Goal: Task Accomplishment & Management: Manage account settings

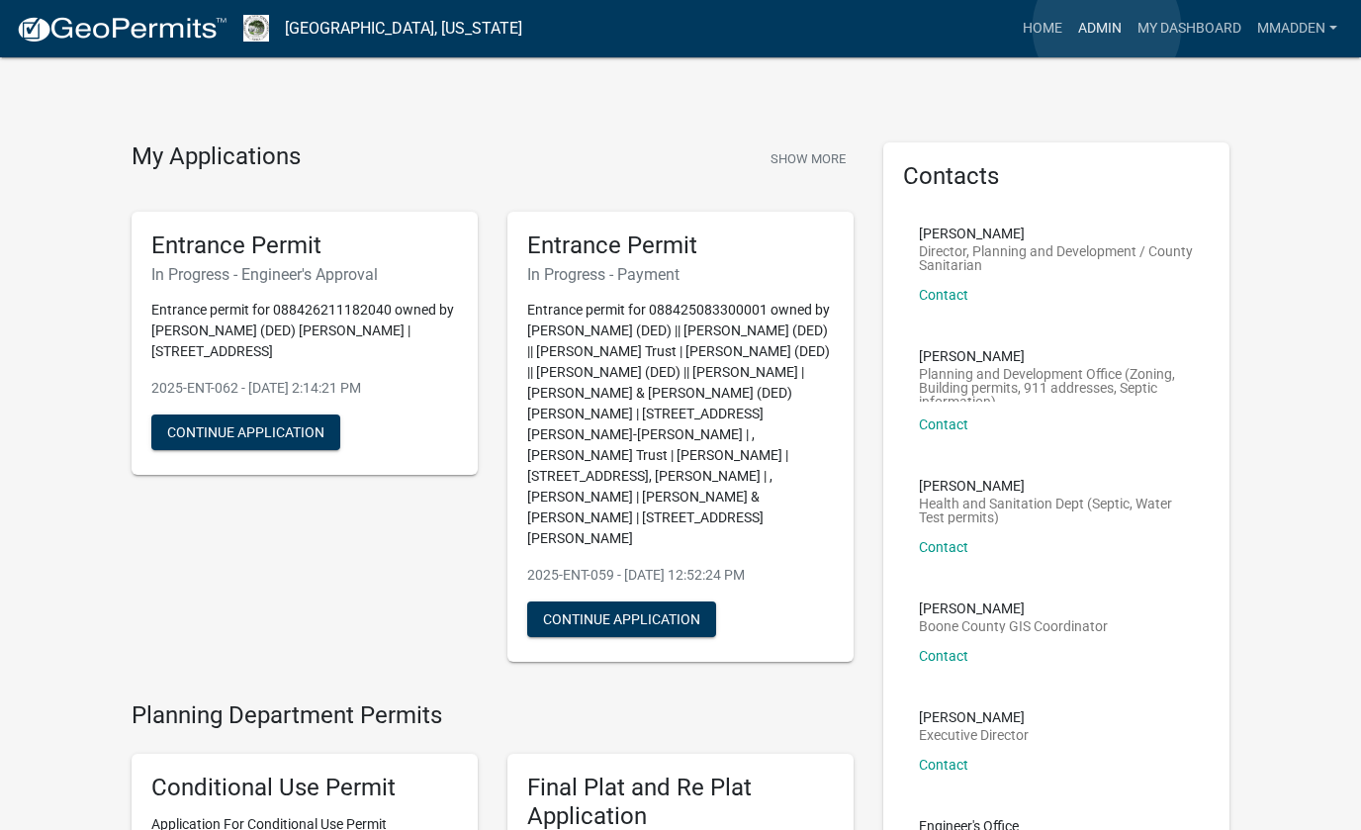
click at [1107, 28] on link "Admin" at bounding box center [1099, 29] width 59 height 38
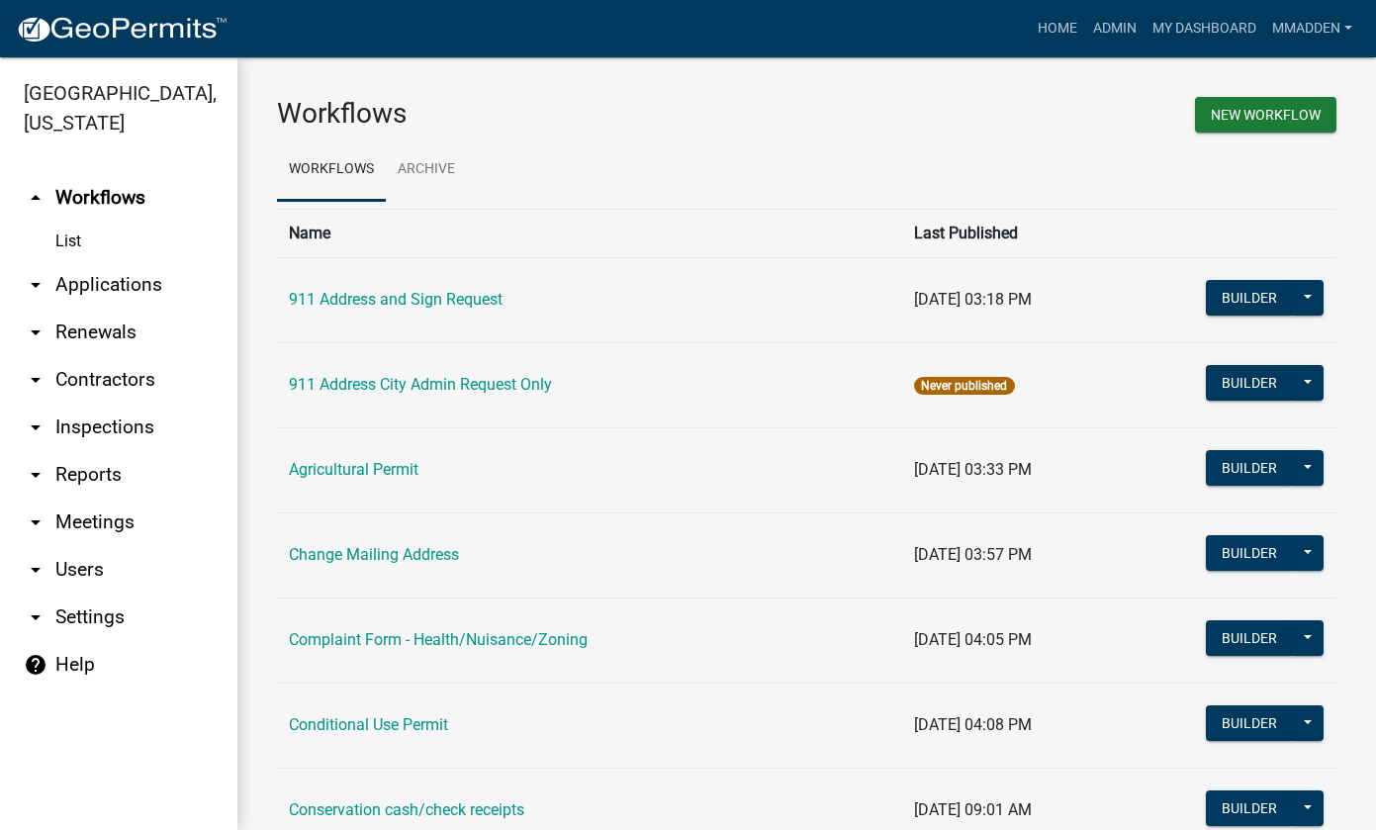
click at [105, 261] on link "arrow_drop_down Applications" at bounding box center [118, 284] width 237 height 47
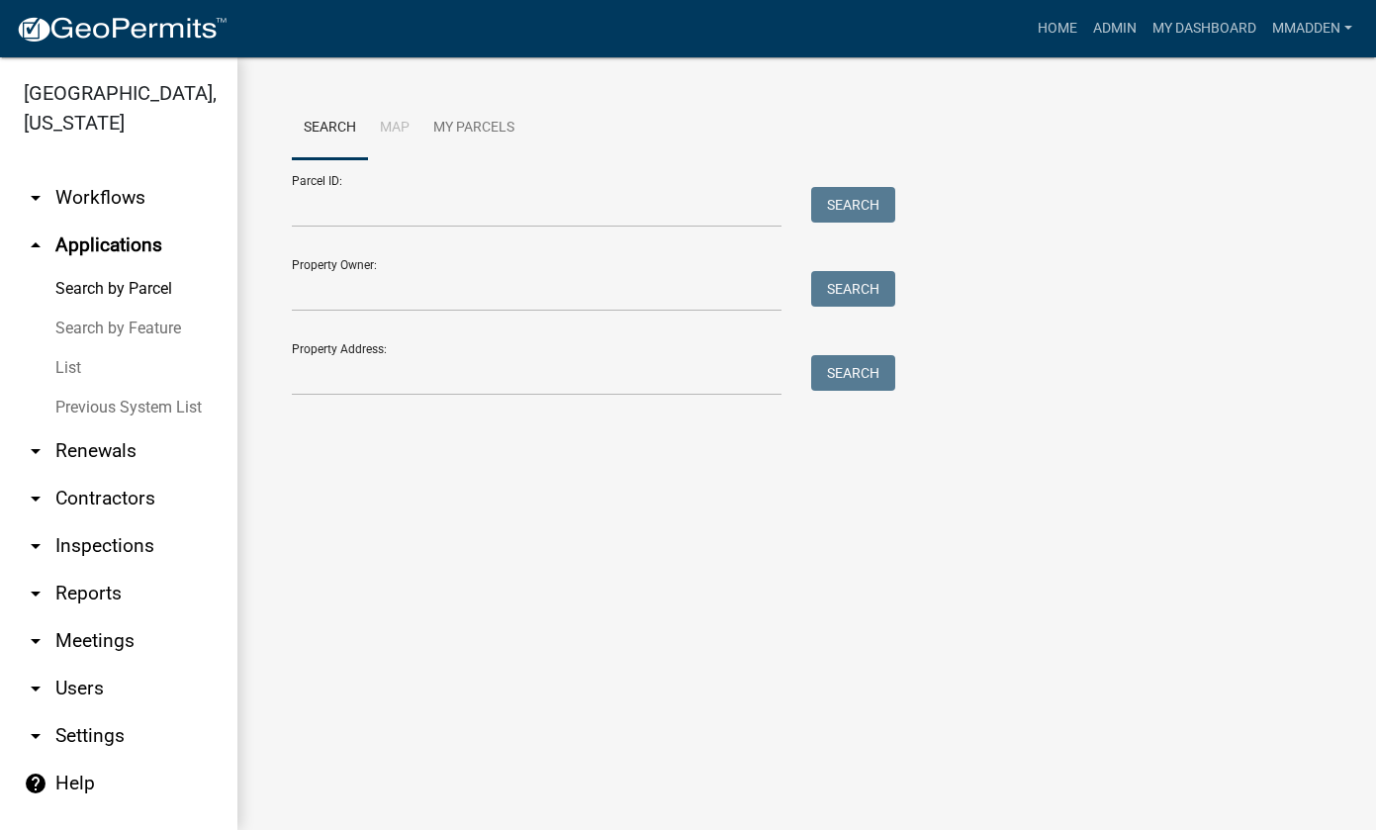
click at [70, 348] on link "List" at bounding box center [118, 368] width 237 height 40
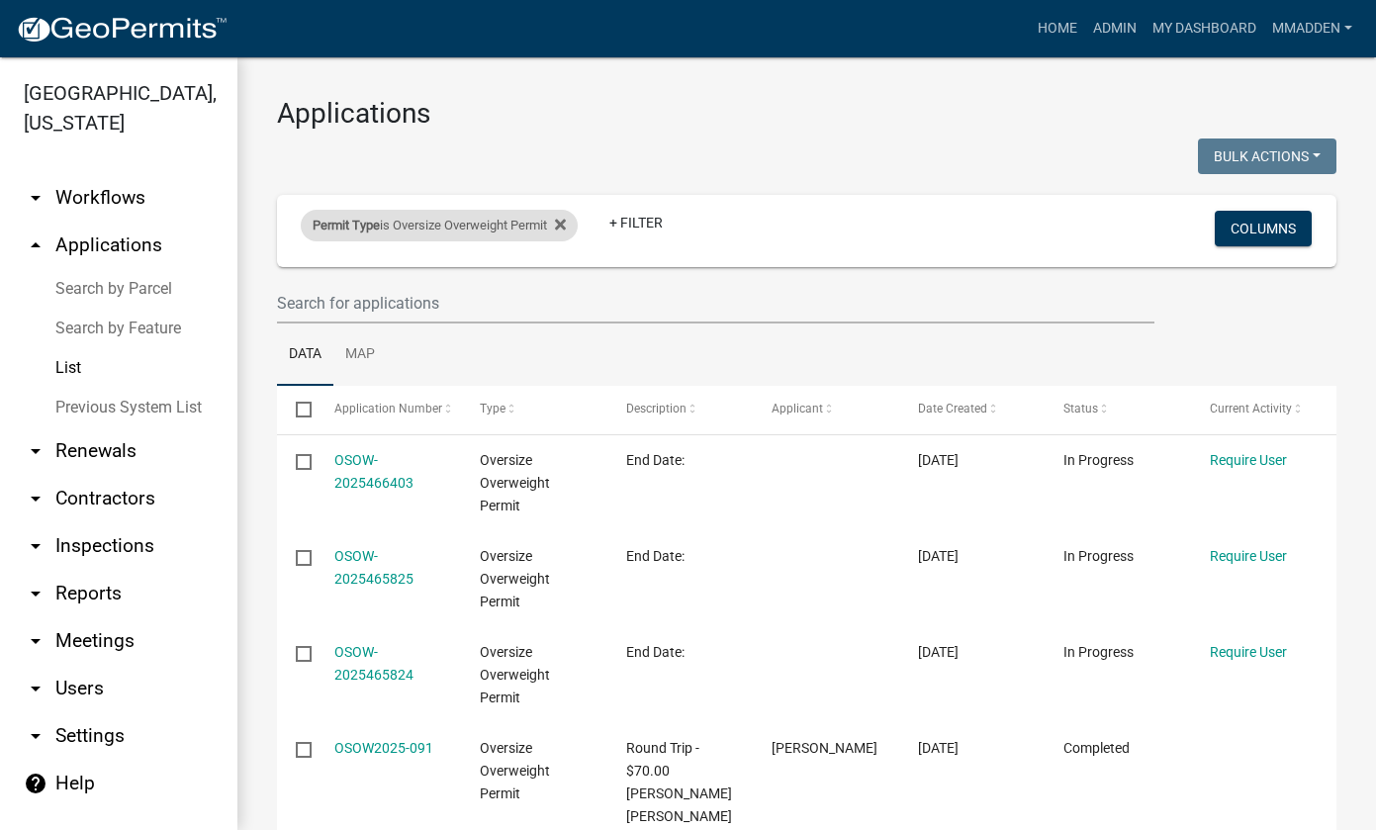
click at [509, 224] on div "Permit Type is Oversize Overweight Permit" at bounding box center [439, 226] width 277 height 32
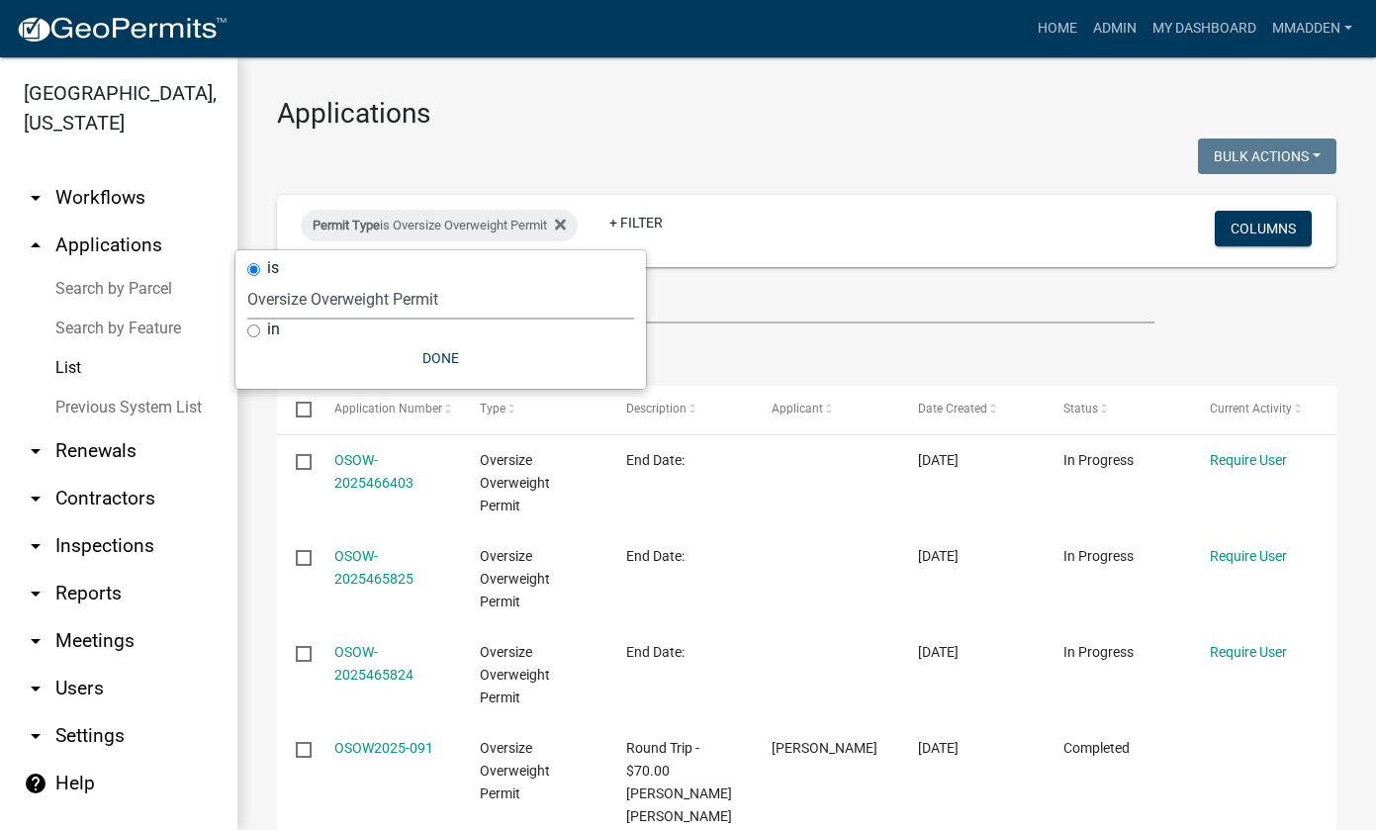
click at [331, 303] on select "Select an option 911 Address and Sign Request 911 Address City Admin Request On…" at bounding box center [440, 299] width 387 height 41
select select "49f45161-7aa4-45c5-ae01-4ec9a449aa58"
click at [247, 279] on select "Select an option 911 Address and Sign Request 911 Address City Admin Request On…" at bounding box center [440, 299] width 387 height 41
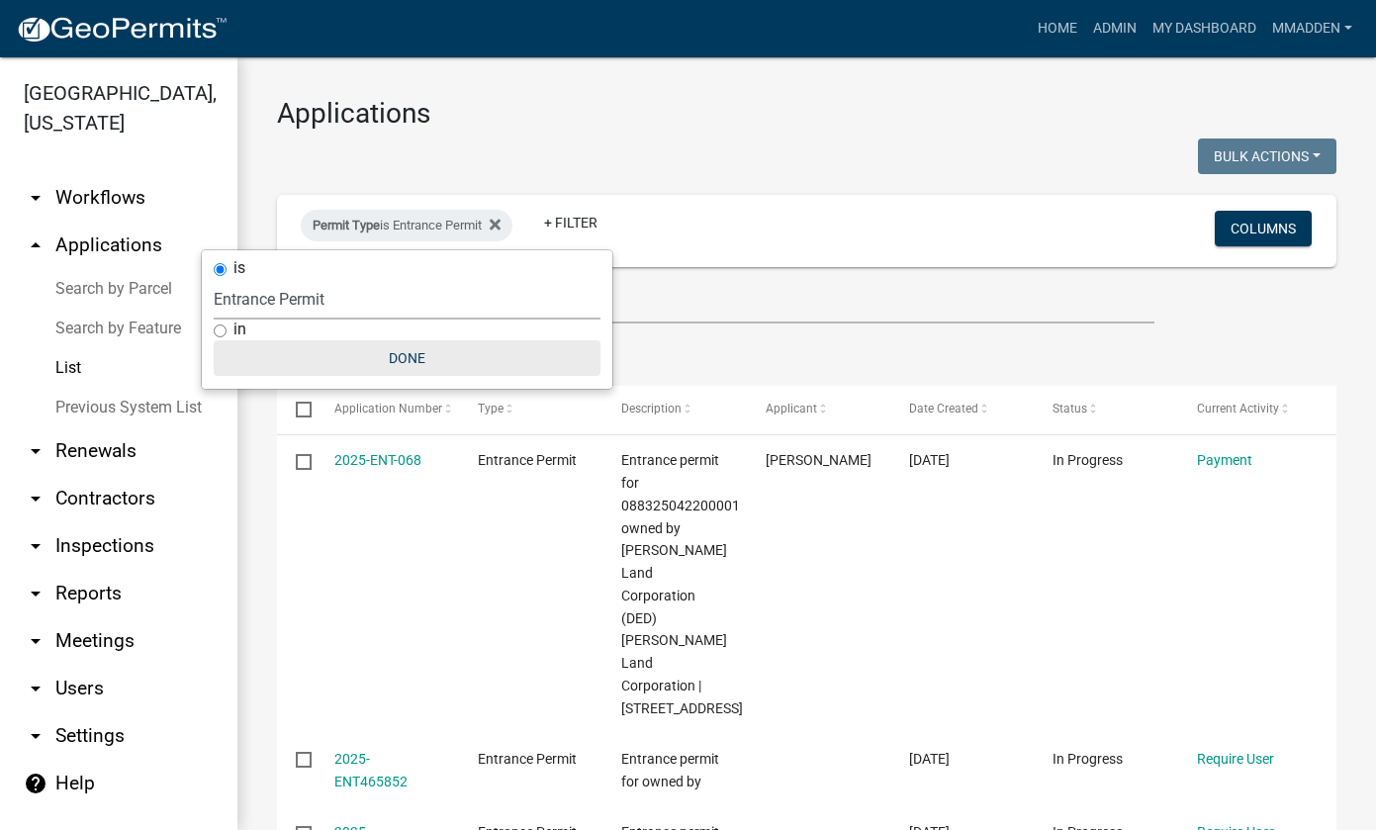
click at [463, 365] on button "Done" at bounding box center [407, 358] width 387 height 36
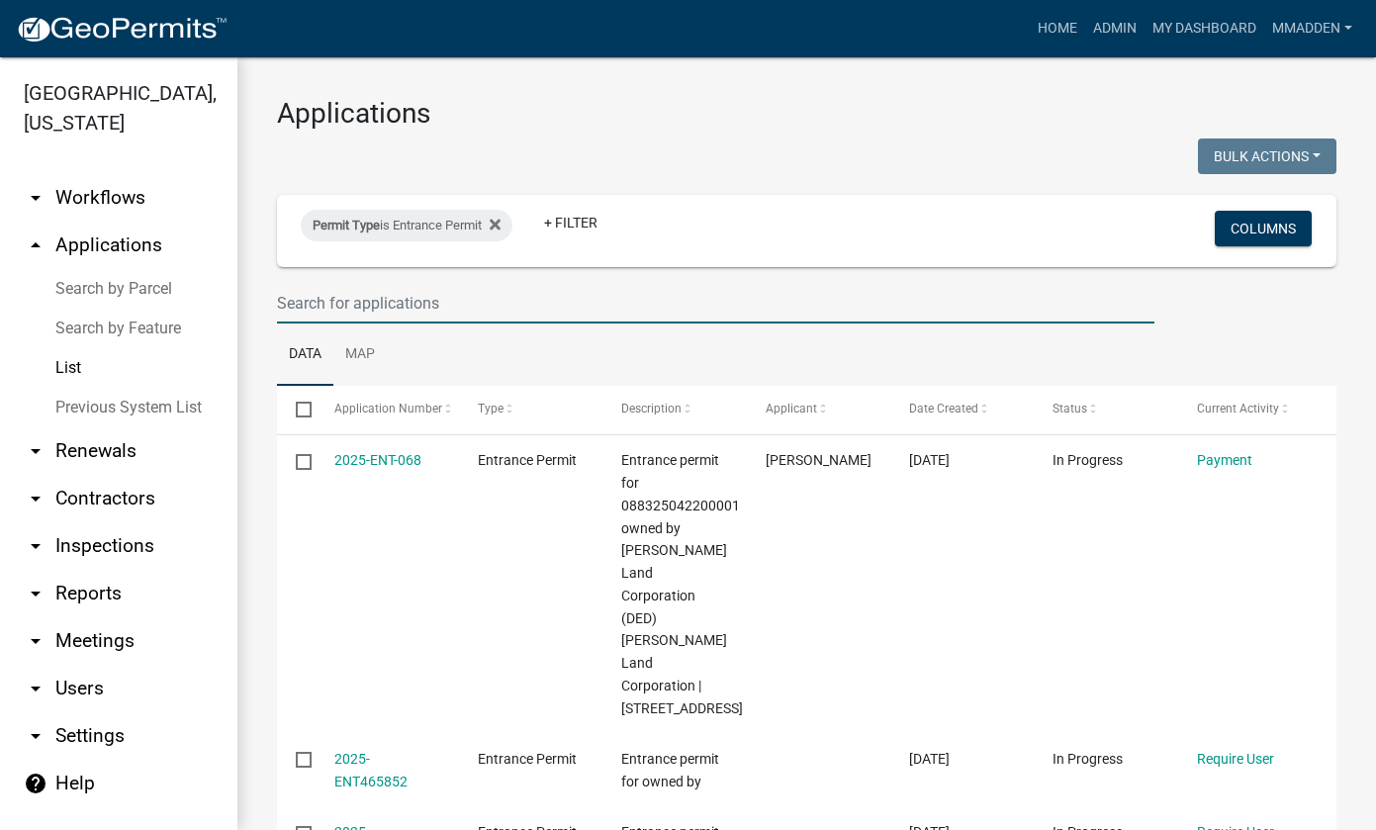
click at [380, 300] on input "text" at bounding box center [715, 303] width 877 height 41
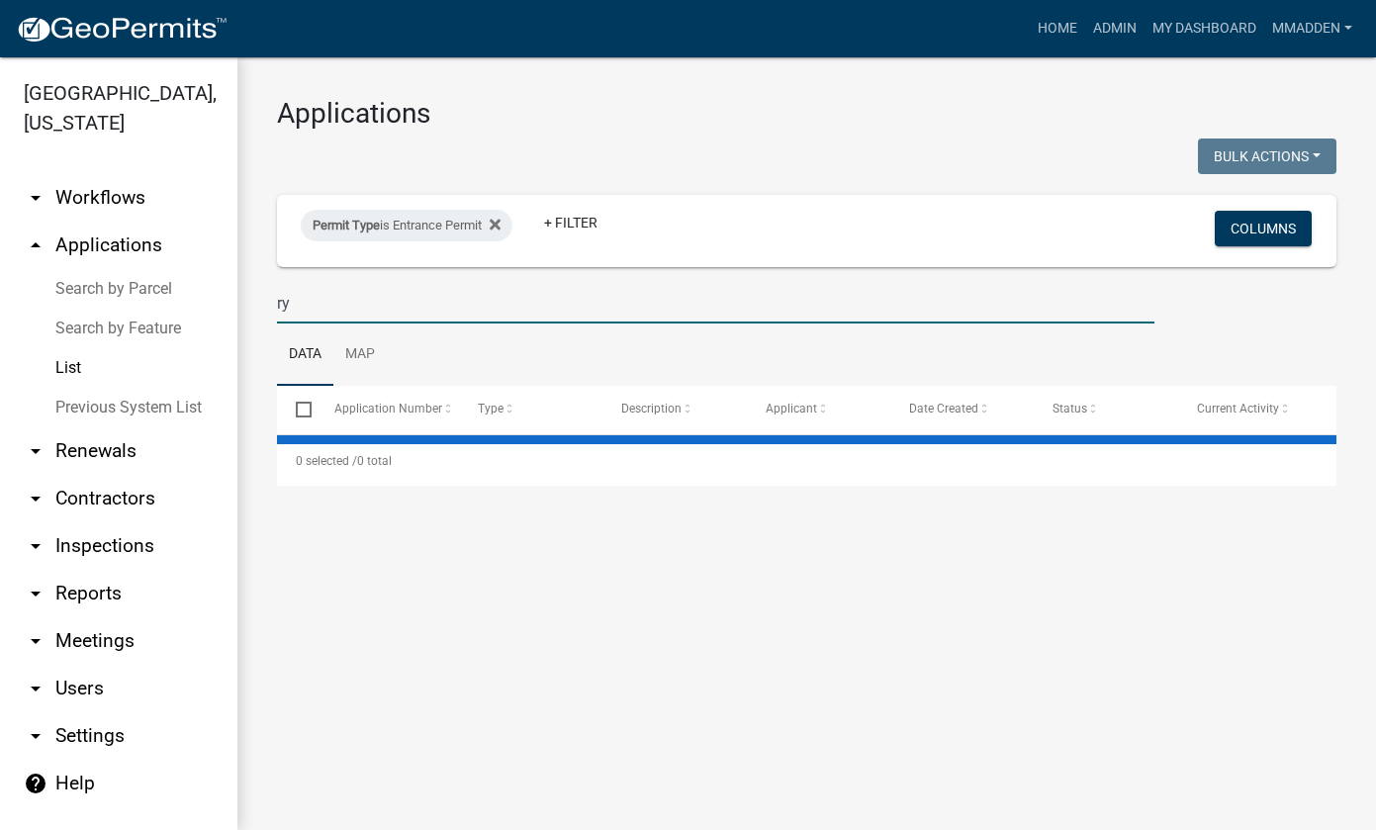
type input "r"
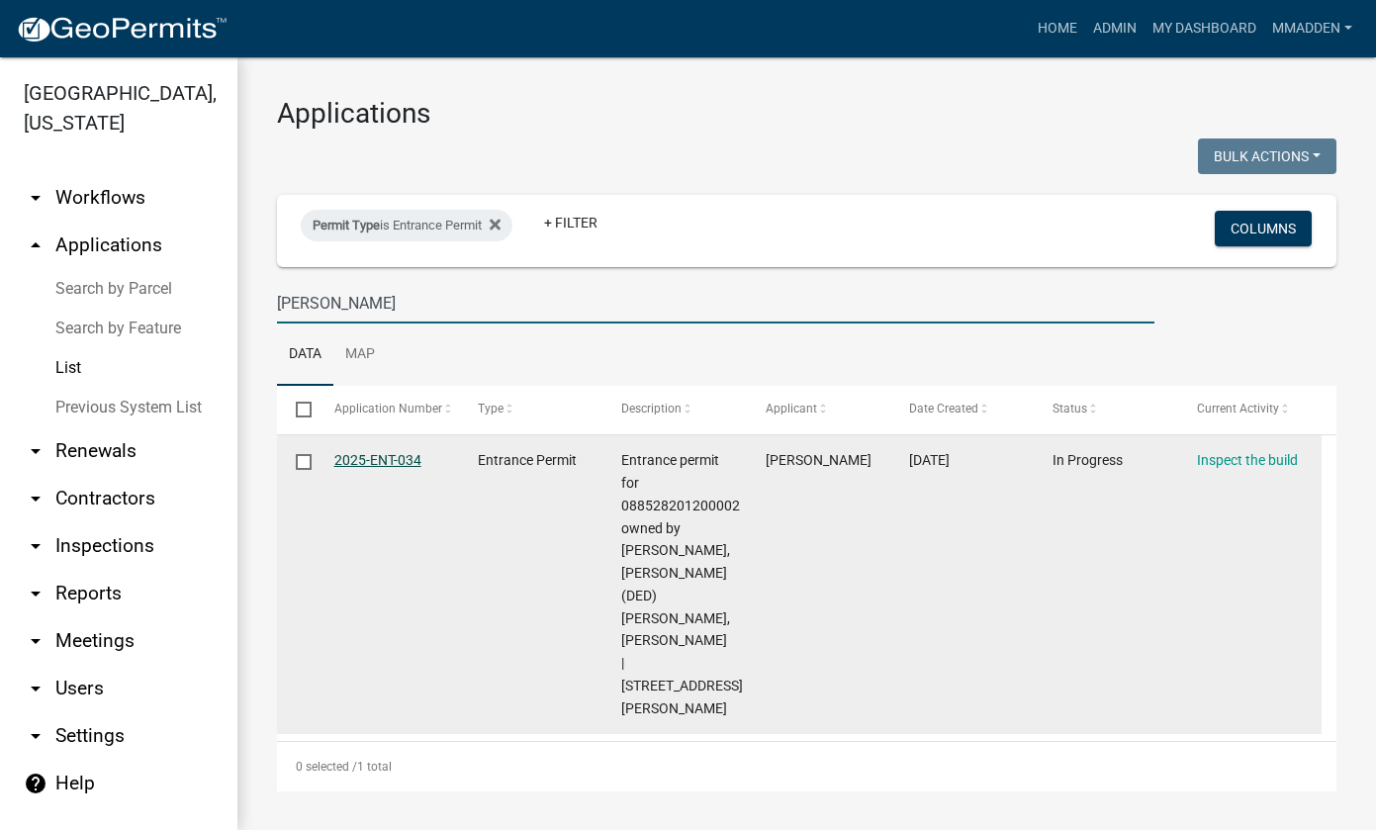
type input "[PERSON_NAME]"
click at [371, 465] on link "2025-ENT-034" at bounding box center [377, 460] width 87 height 16
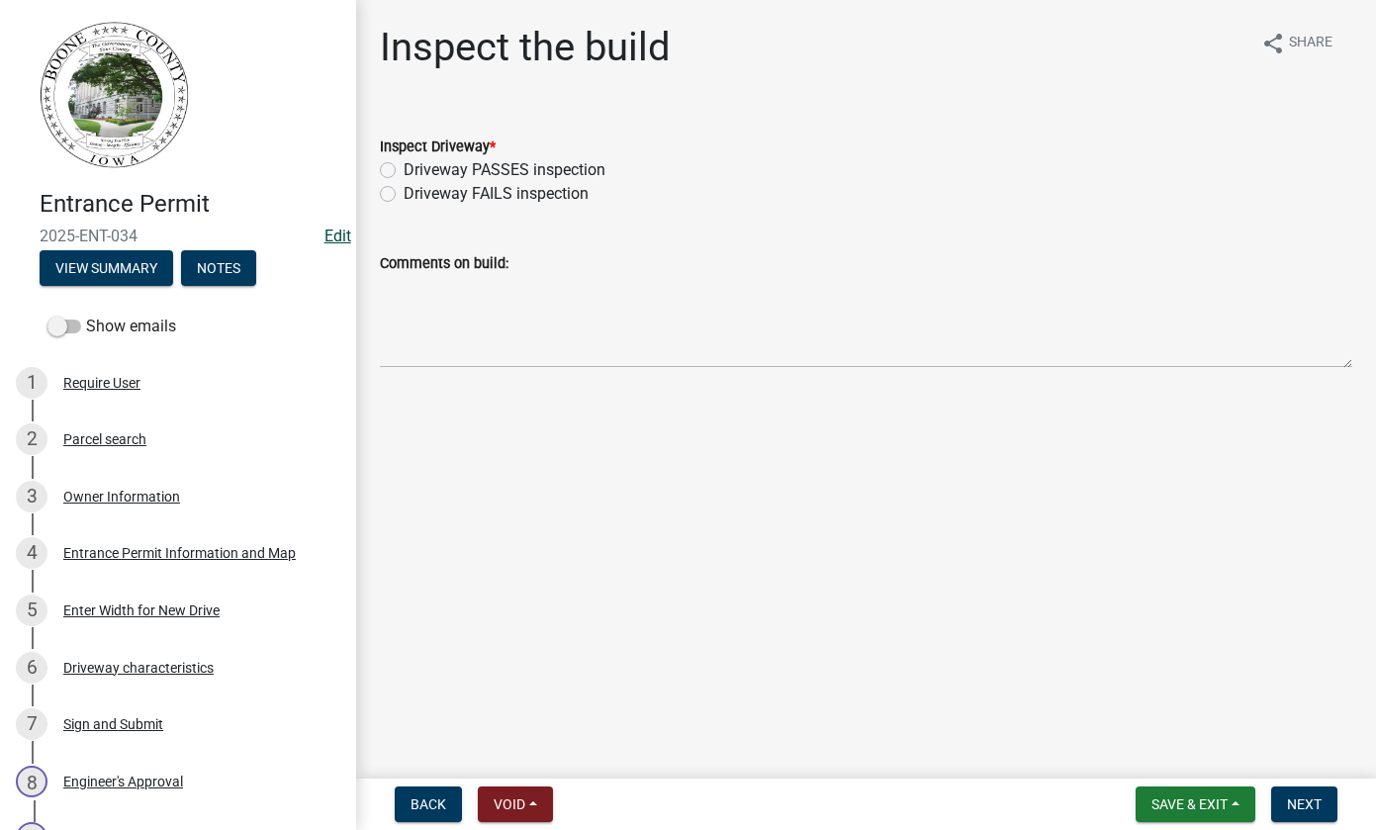
click at [324, 234] on link "Edit" at bounding box center [337, 235] width 27 height 19
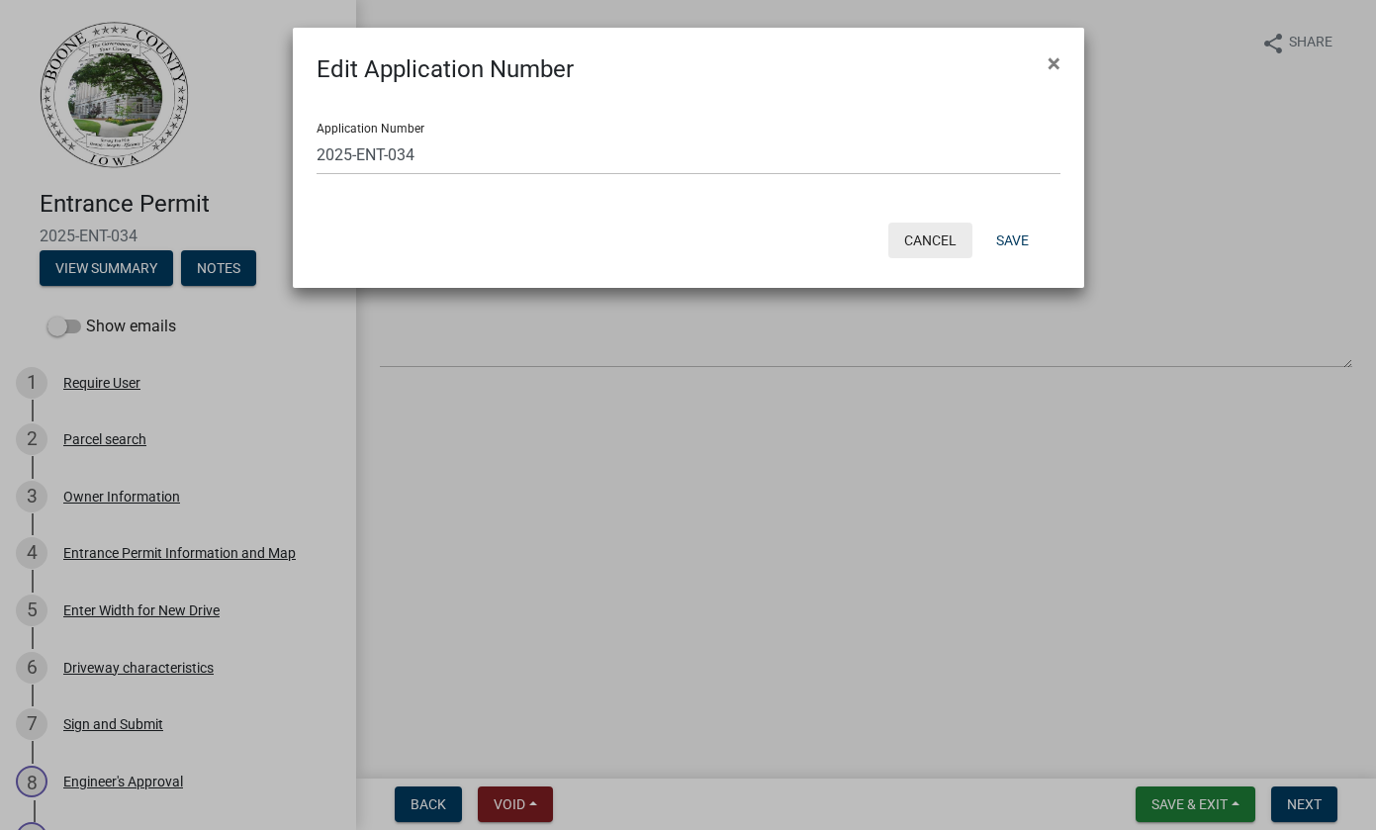
click at [928, 241] on button "Cancel" at bounding box center [930, 241] width 84 height 36
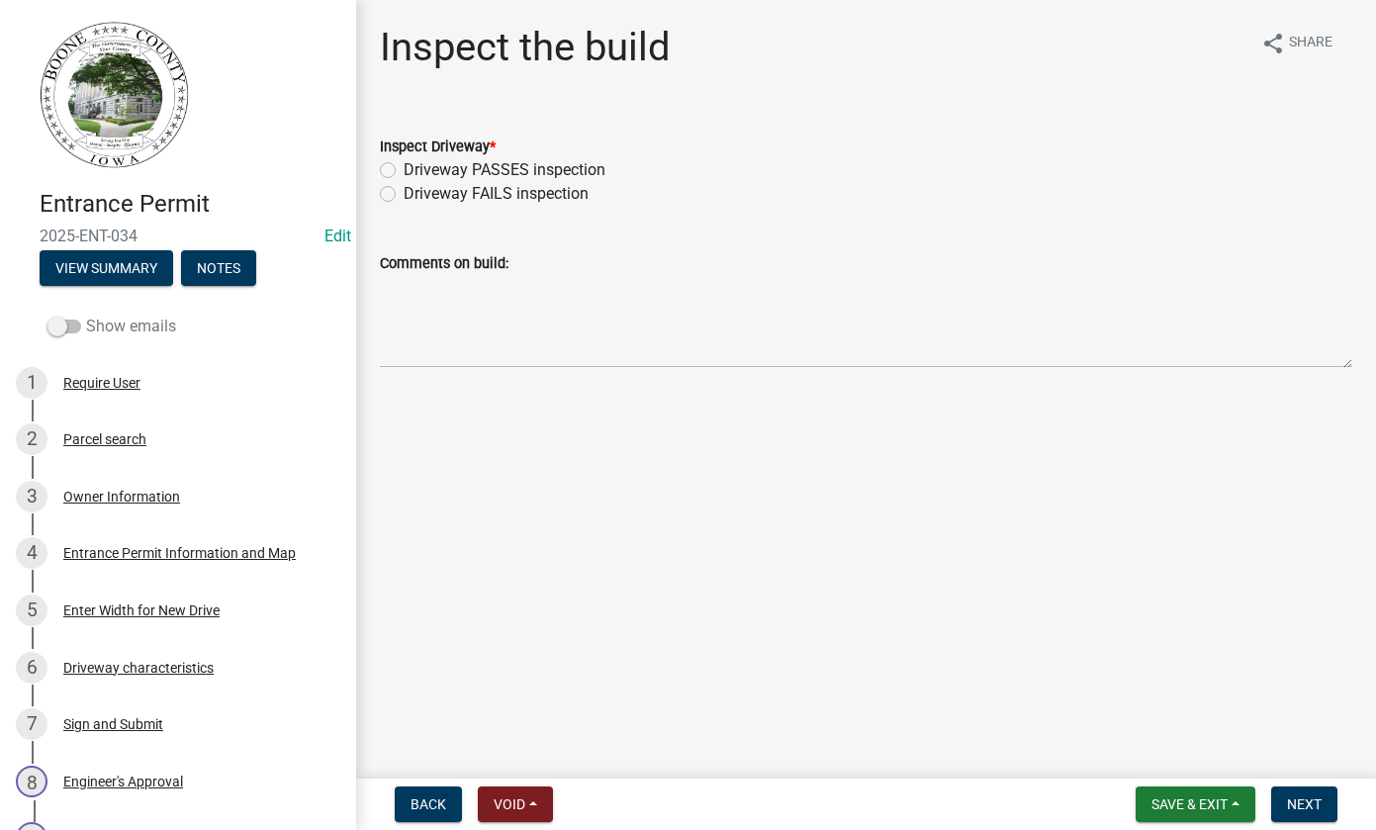
click at [70, 322] on span at bounding box center [64, 326] width 34 height 14
click at [86, 315] on input "Show emails" at bounding box center [86, 315] width 0 height 0
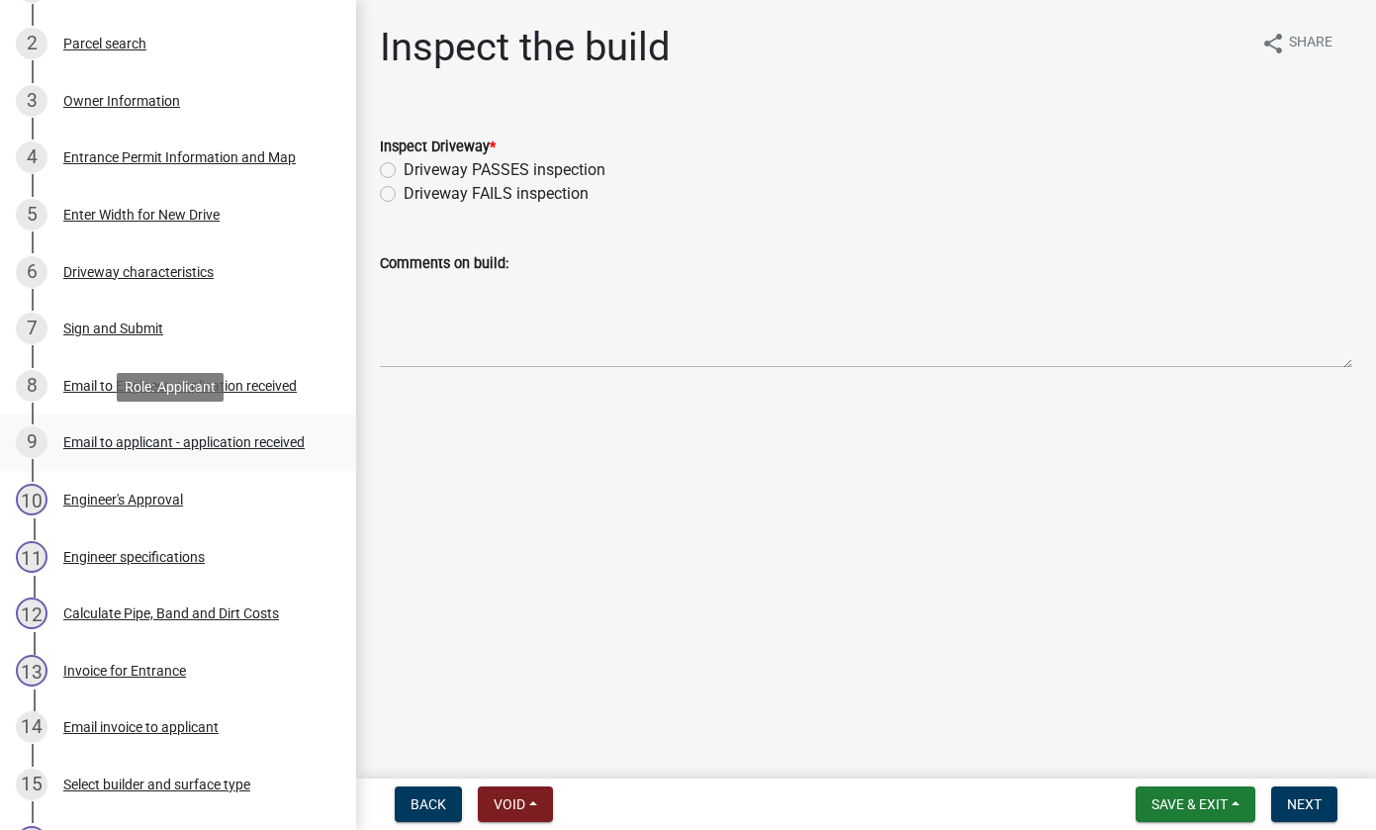
scroll to position [495, 0]
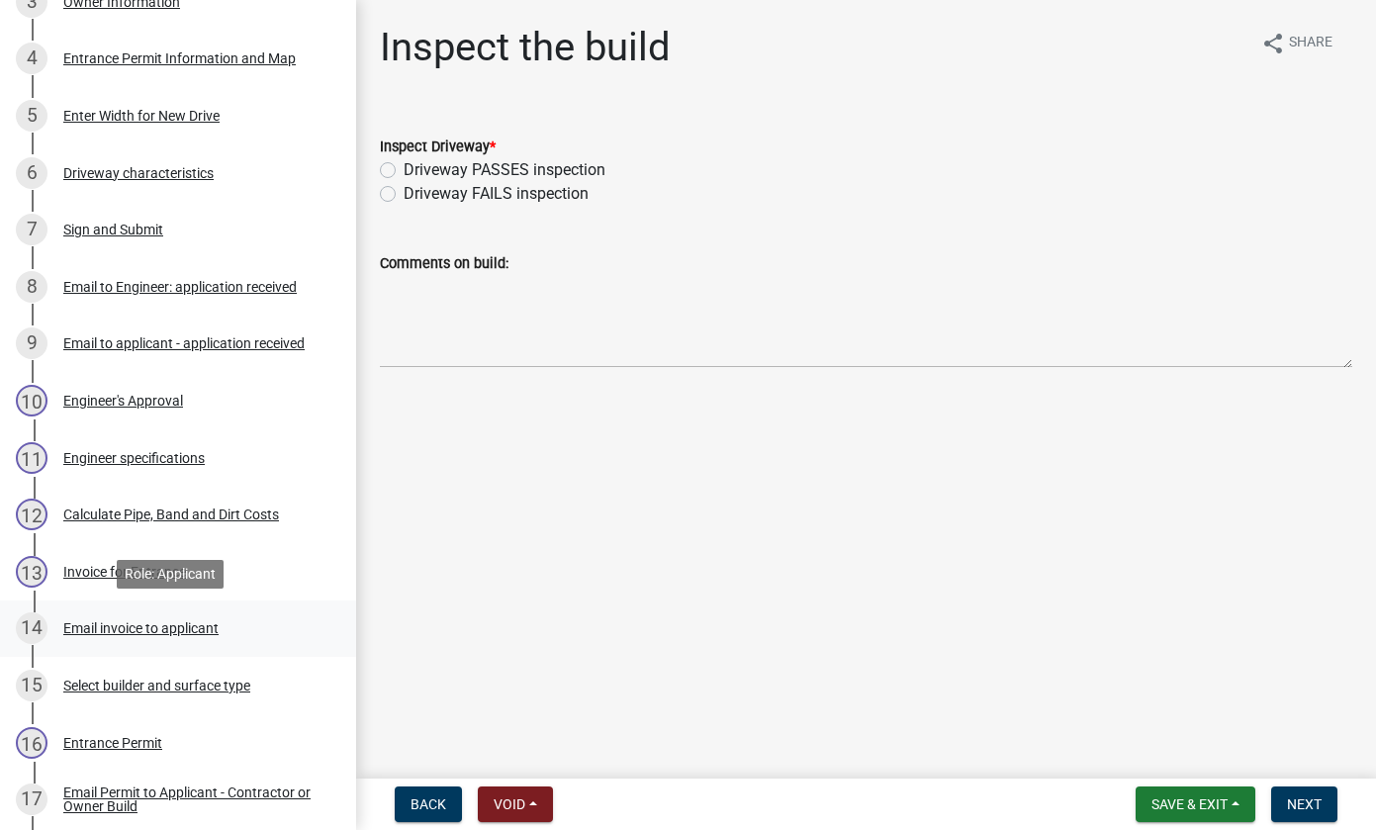
click at [108, 624] on div "Email invoice to applicant" at bounding box center [140, 628] width 155 height 14
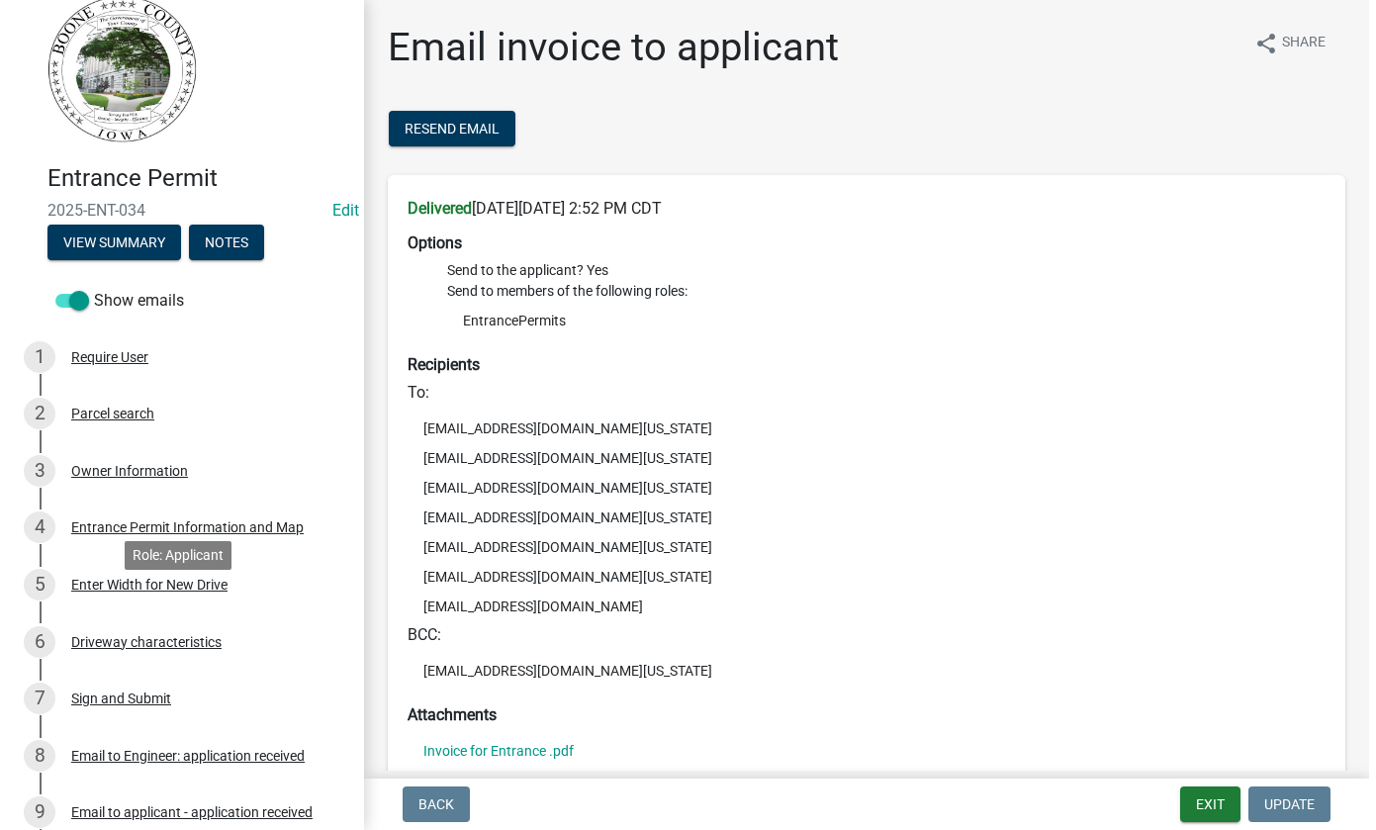
scroll to position [0, 0]
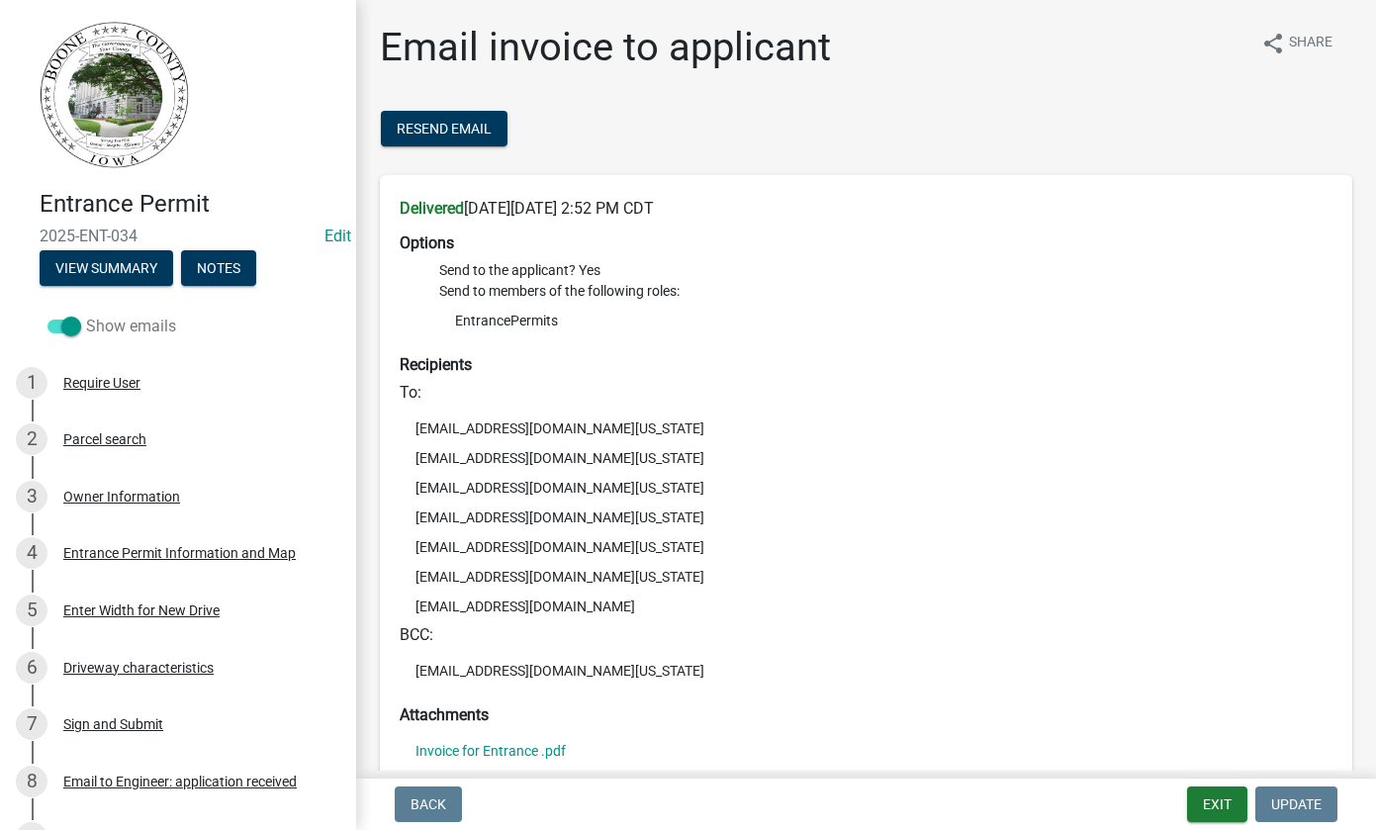
click at [71, 319] on span at bounding box center [64, 326] width 34 height 14
click at [86, 315] on input "Show emails" at bounding box center [86, 315] width 0 height 0
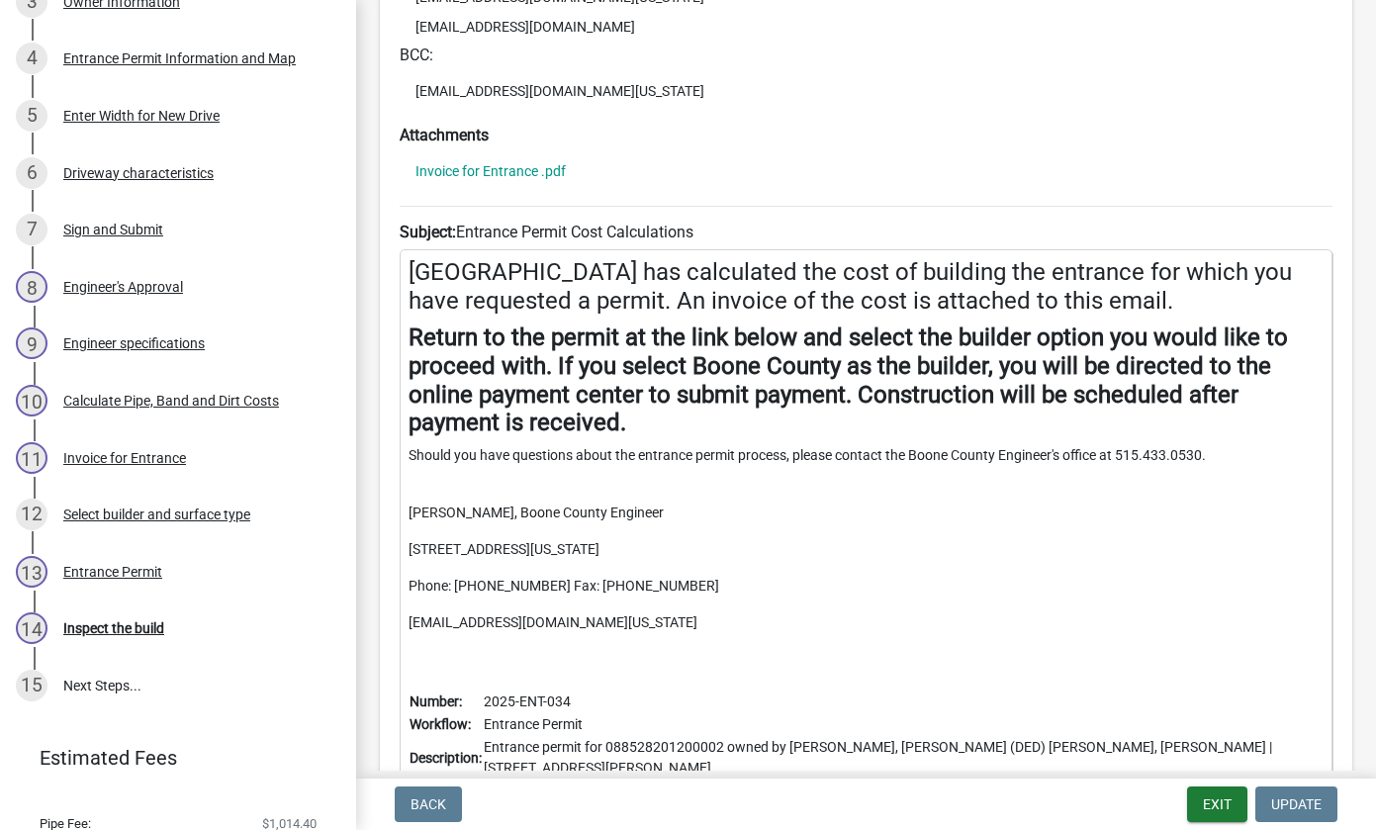
scroll to position [267, 0]
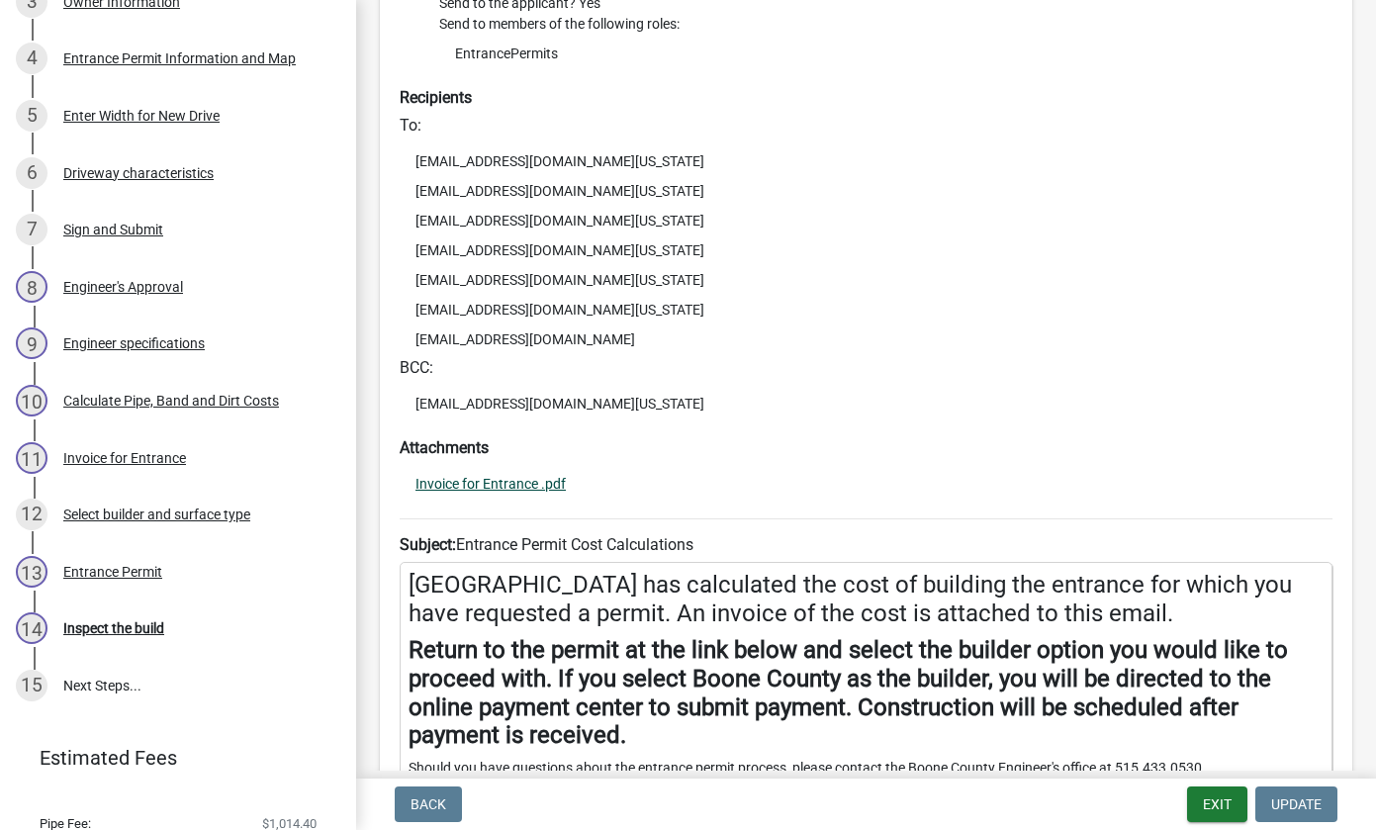
click at [472, 483] on link "Invoice for Entrance .pdf" at bounding box center [490, 484] width 150 height 14
click at [163, 513] on div "Select builder and surface type" at bounding box center [156, 514] width 187 height 14
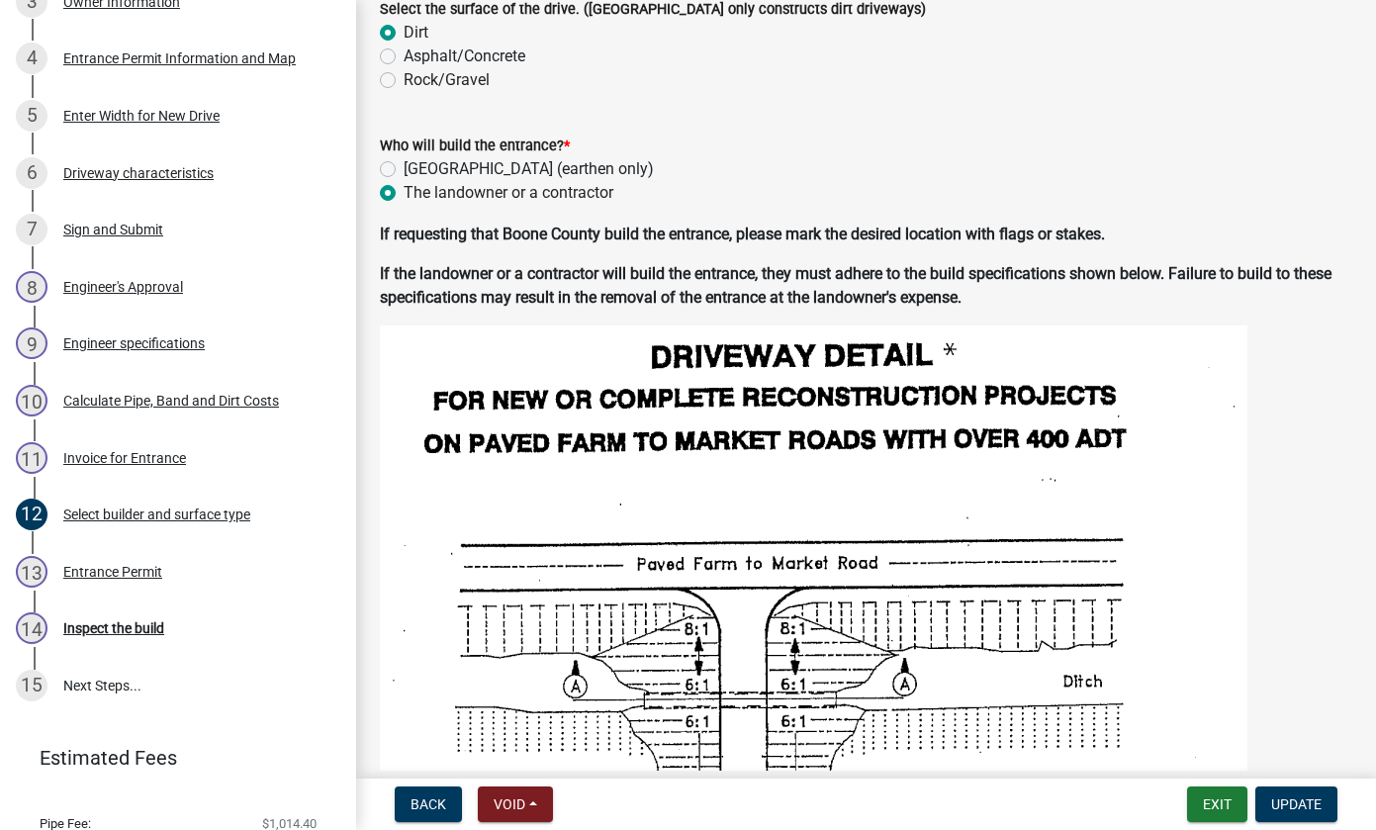
scroll to position [0, 0]
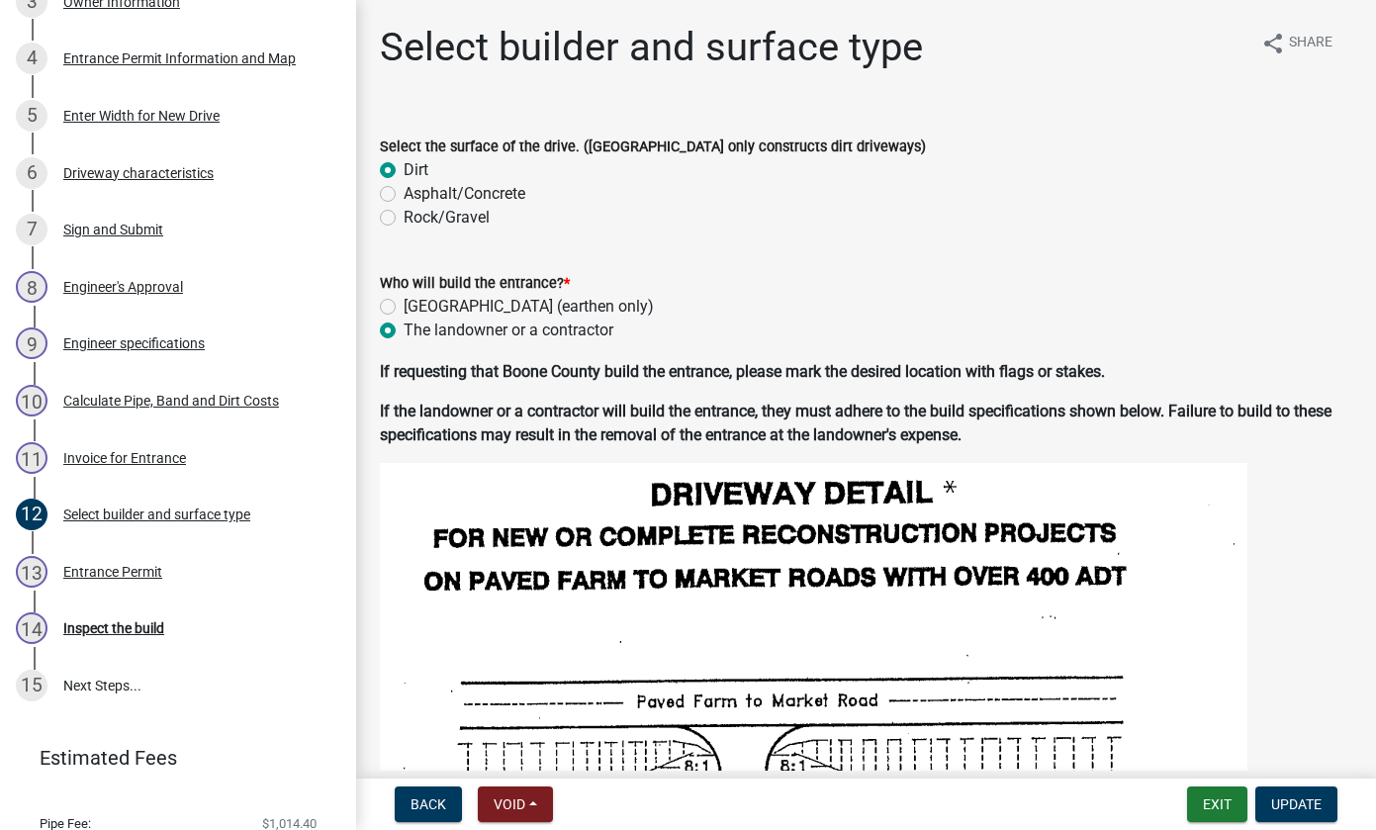
click at [404, 308] on label "[GEOGRAPHIC_DATA] (earthen only)" at bounding box center [529, 307] width 250 height 24
click at [404, 308] on input "[GEOGRAPHIC_DATA] (earthen only)" at bounding box center [410, 301] width 13 height 13
radio input "true"
click at [1303, 806] on span "Update" at bounding box center [1296, 804] width 50 height 16
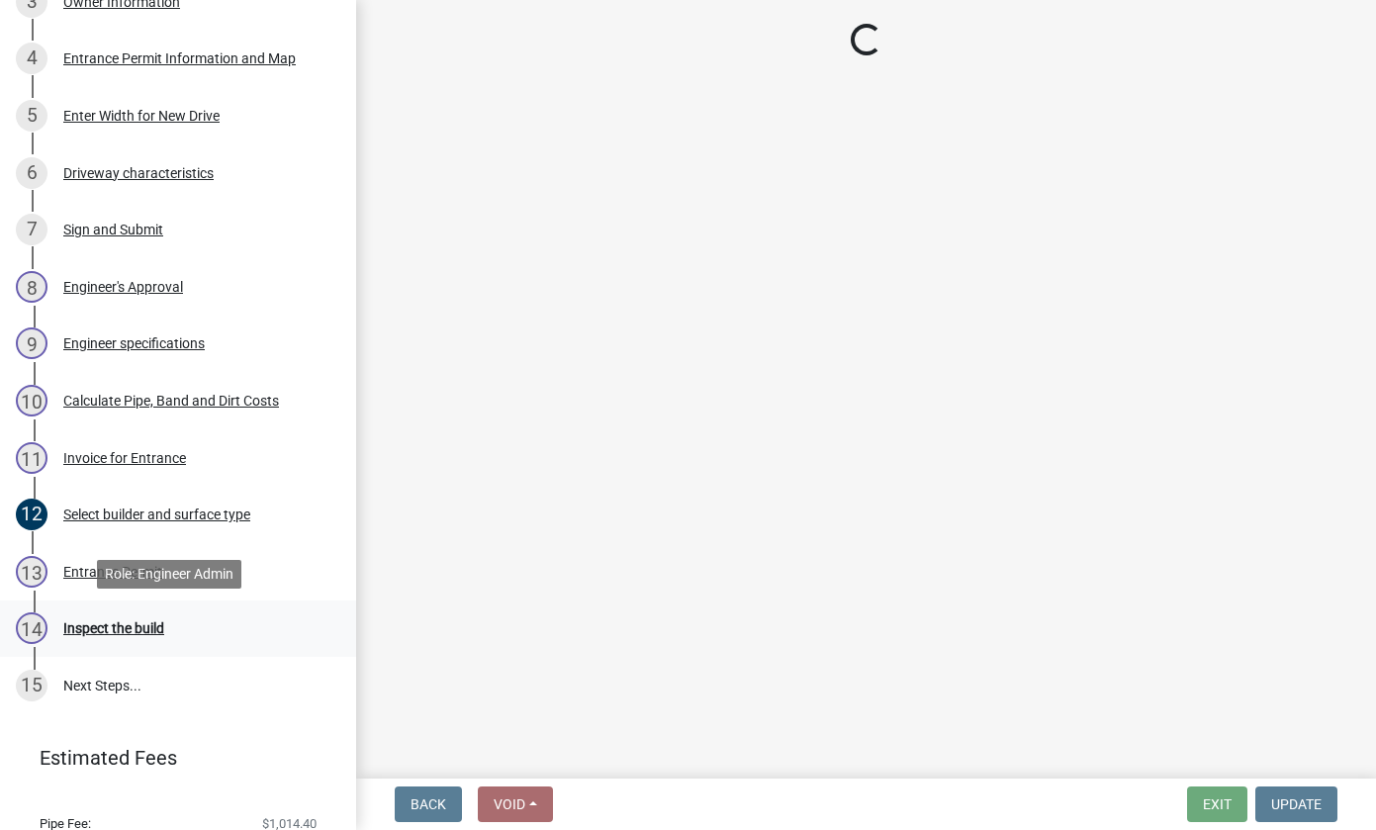
select select "3: 3"
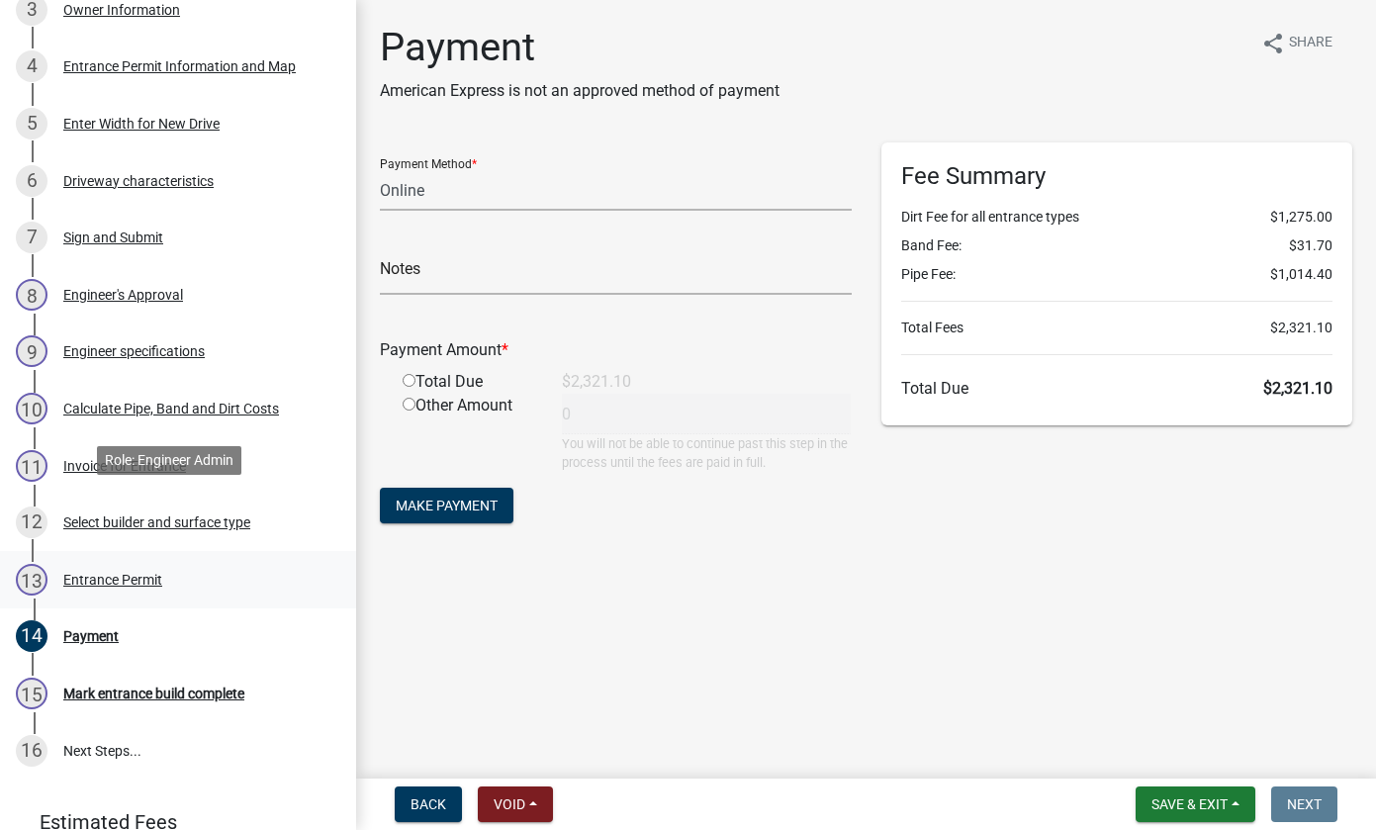
scroll to position [453, 0]
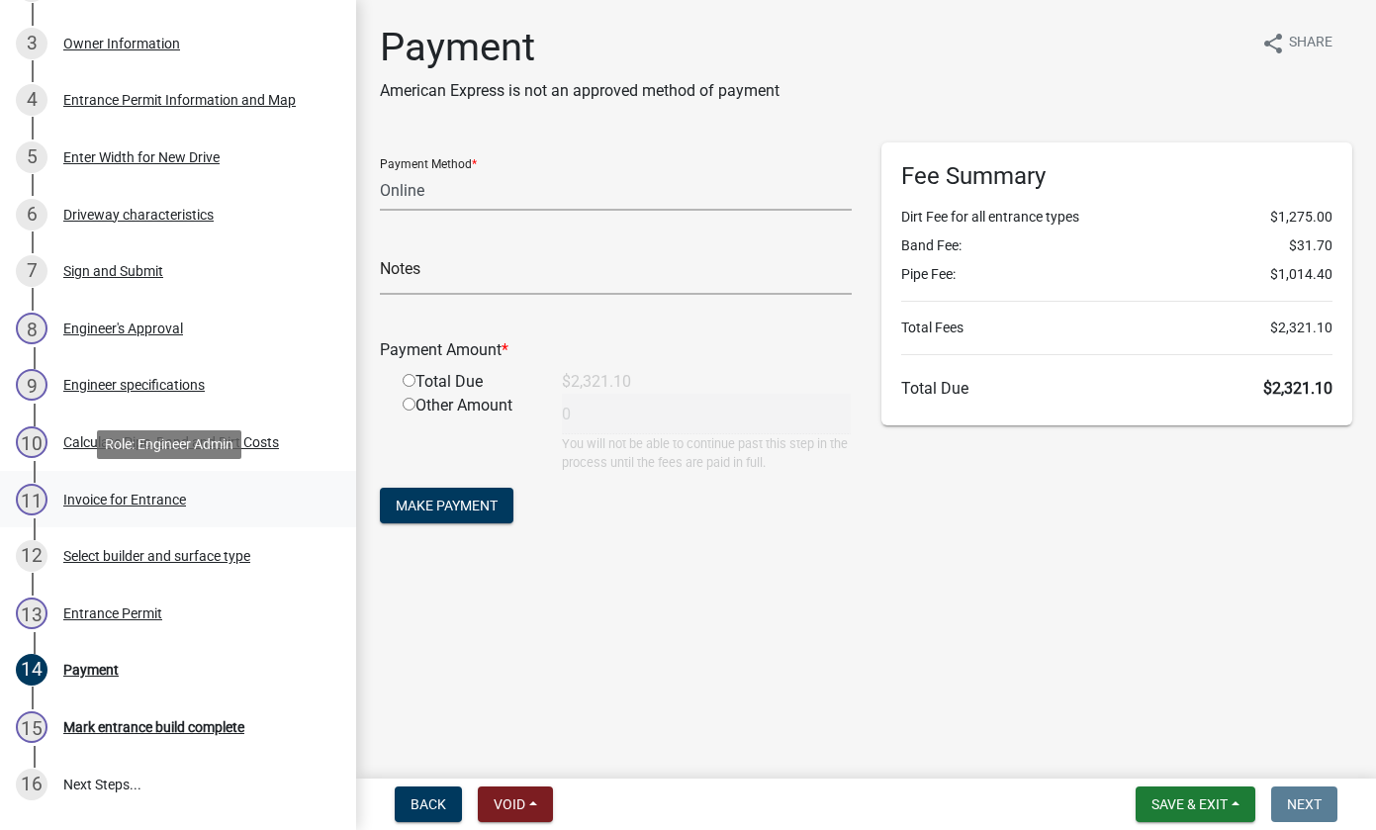
click at [124, 499] on div "Invoice for Entrance" at bounding box center [124, 500] width 123 height 14
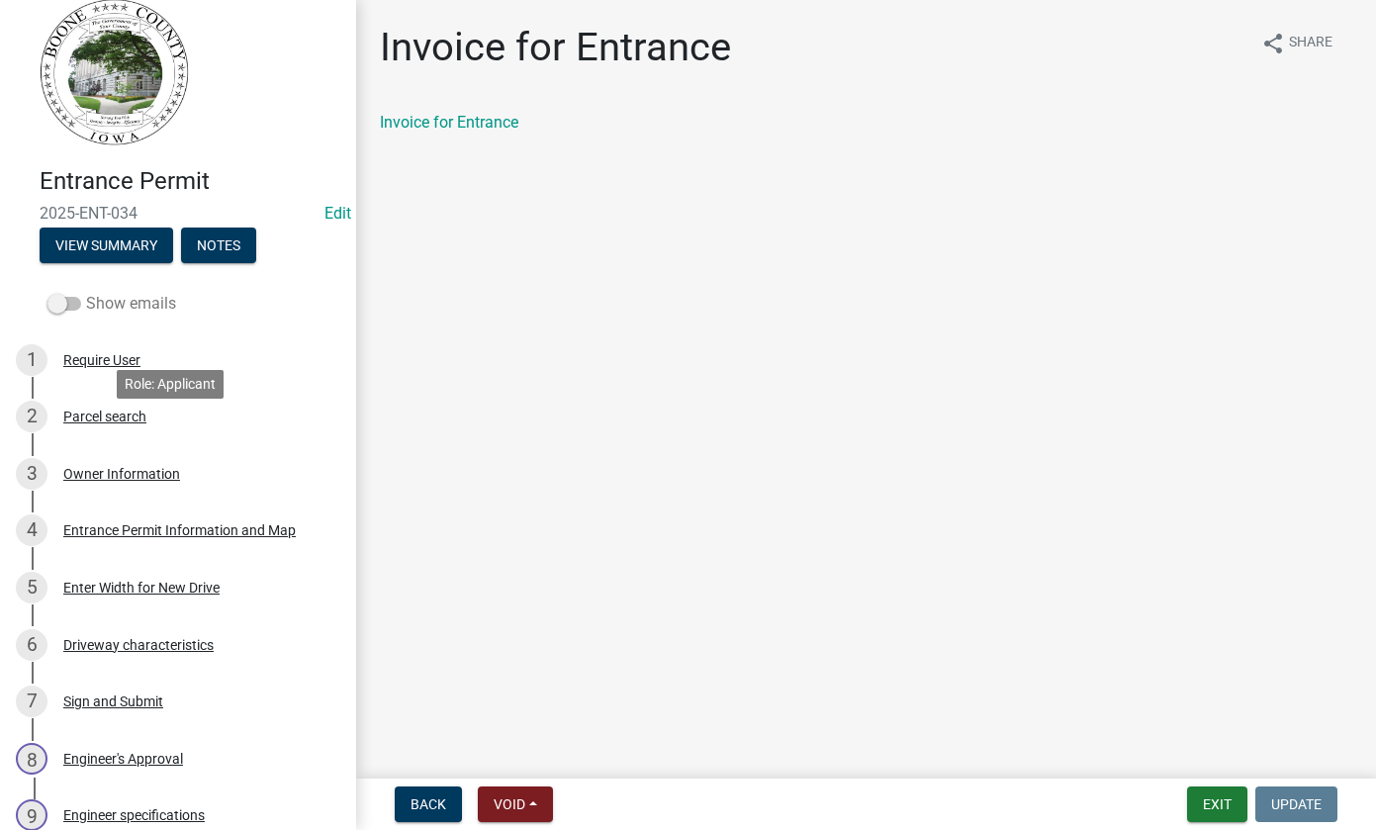
scroll to position [0, 0]
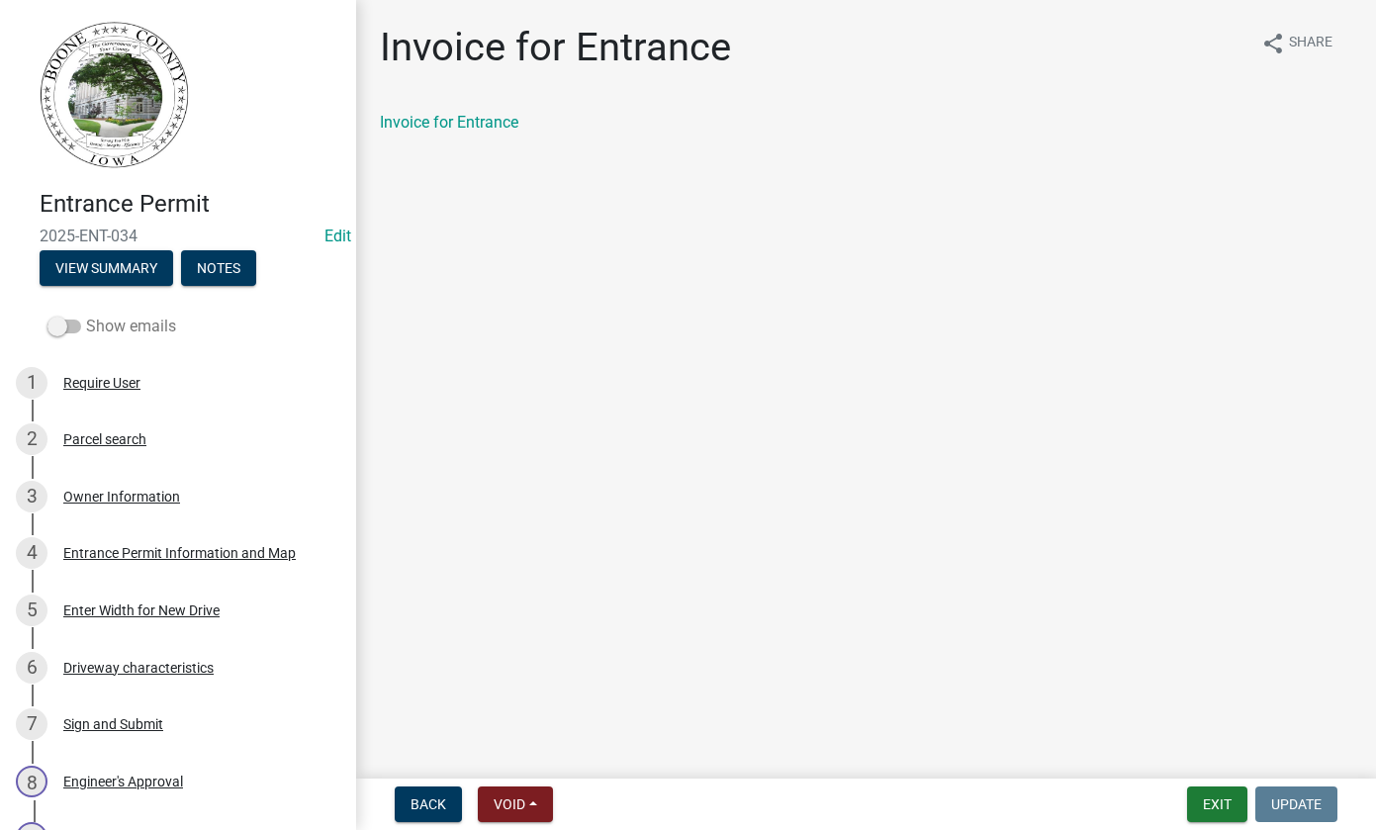
click at [62, 328] on span at bounding box center [64, 326] width 34 height 14
click at [86, 315] on input "Show emails" at bounding box center [86, 315] width 0 height 0
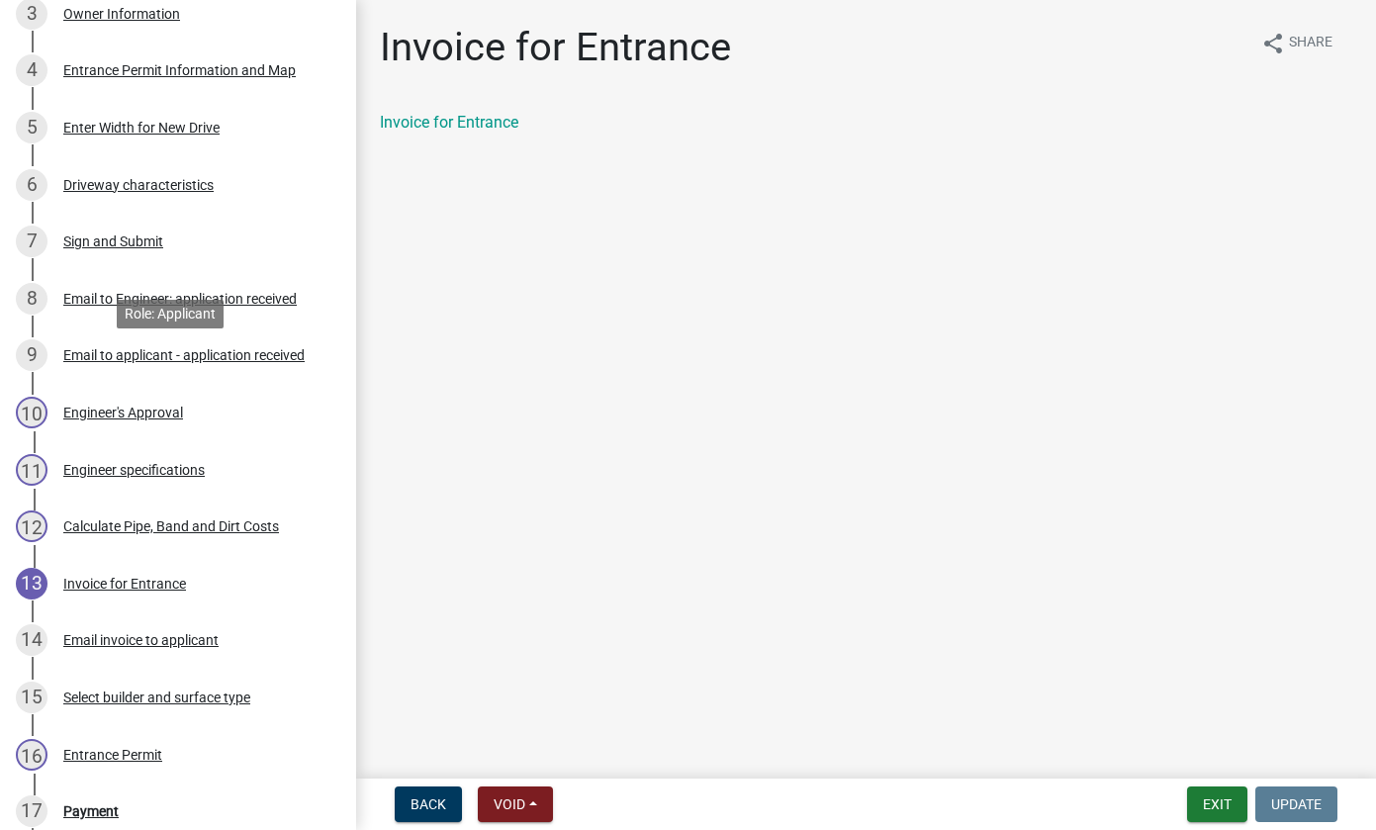
scroll to position [495, 0]
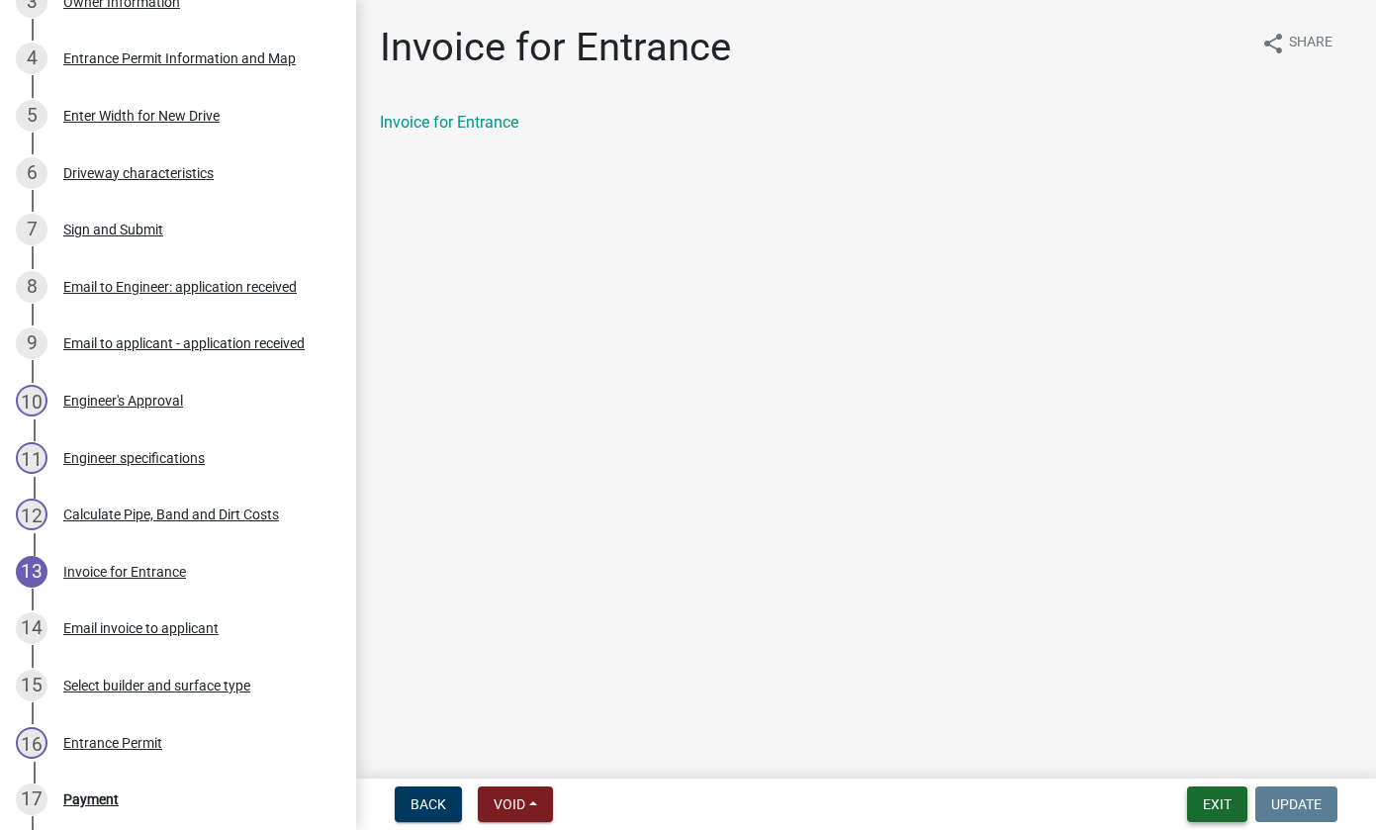
click at [1210, 803] on button "Exit" at bounding box center [1217, 804] width 60 height 36
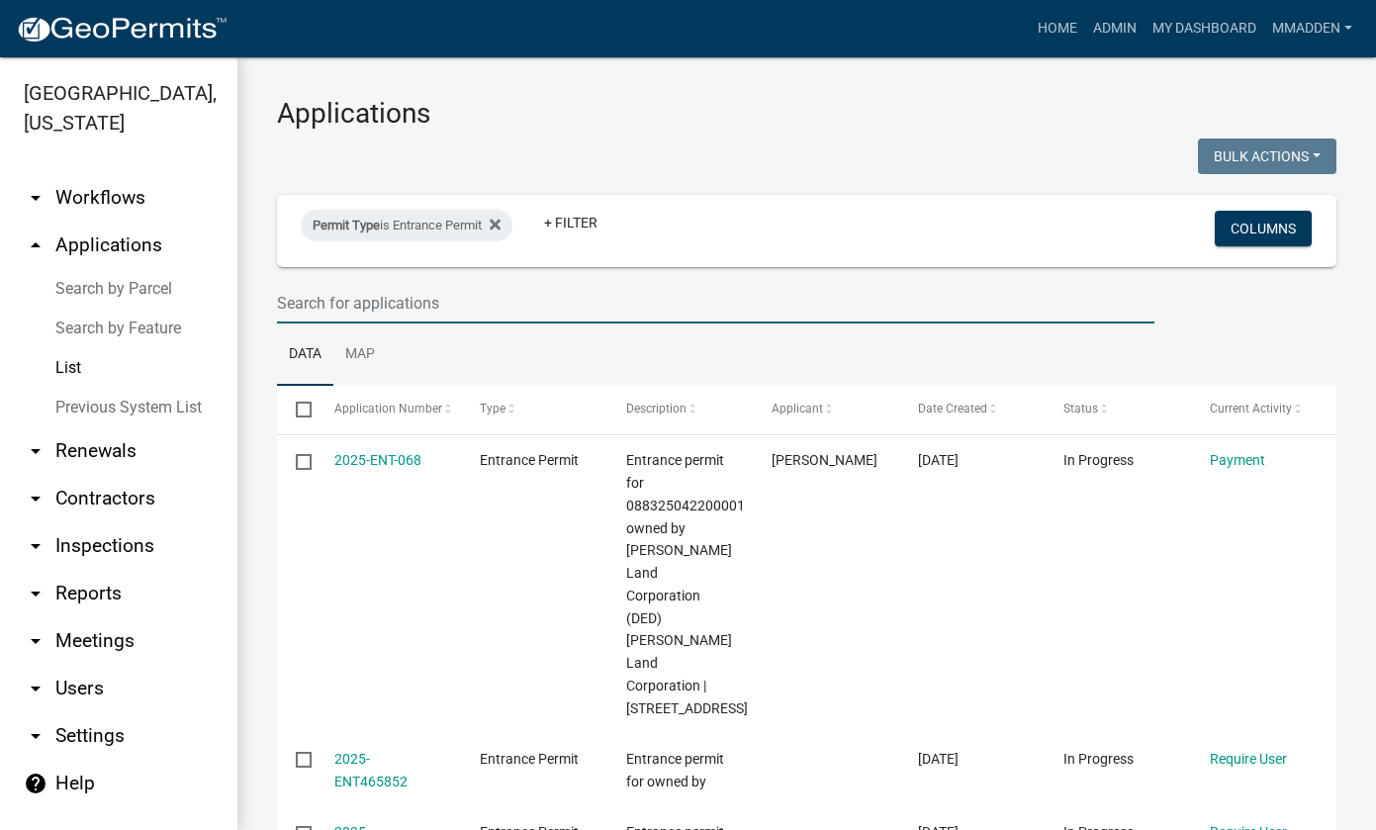
click at [332, 308] on input "text" at bounding box center [715, 303] width 877 height 41
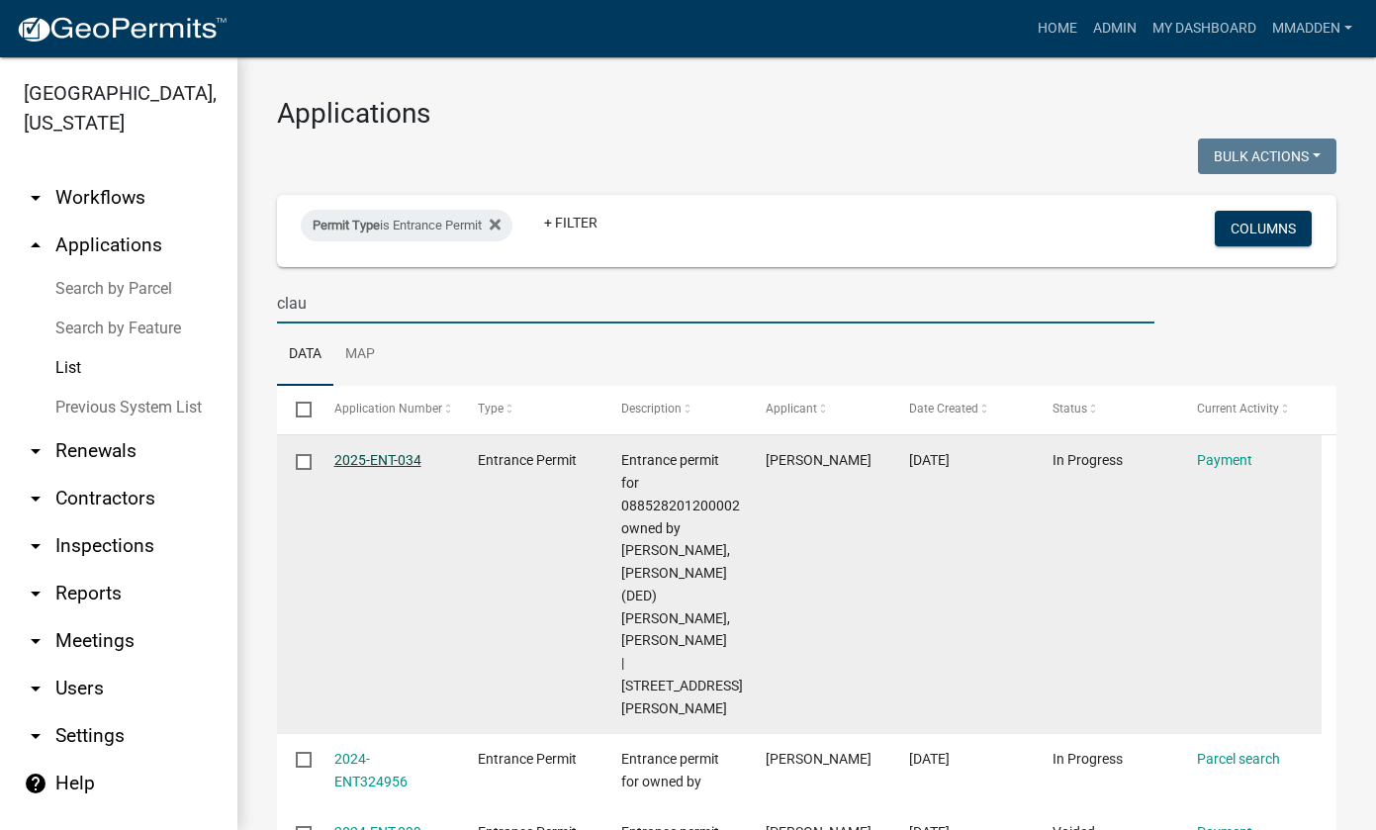
type input "clau"
click at [389, 457] on link "2025-ENT-034" at bounding box center [377, 460] width 87 height 16
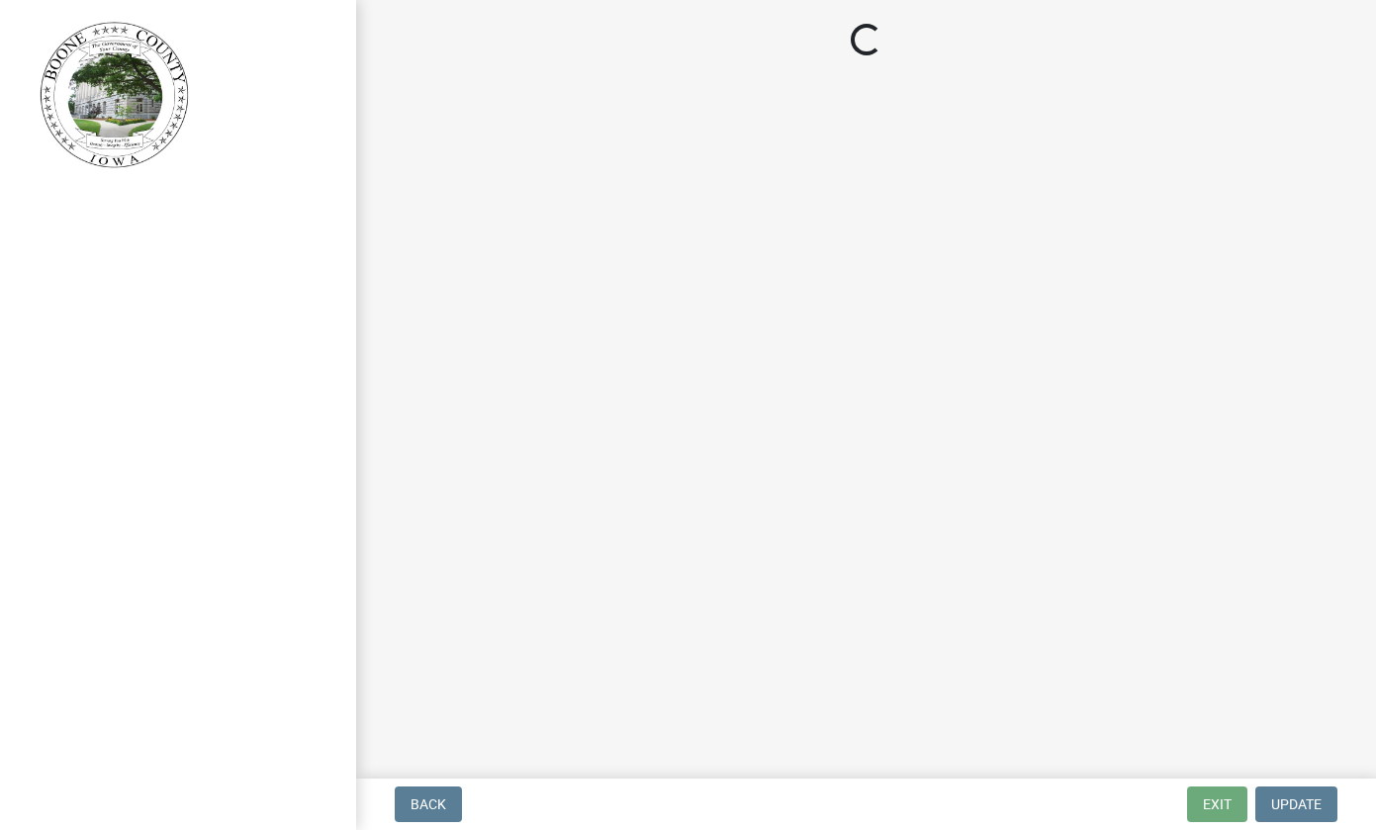
select select "3: 3"
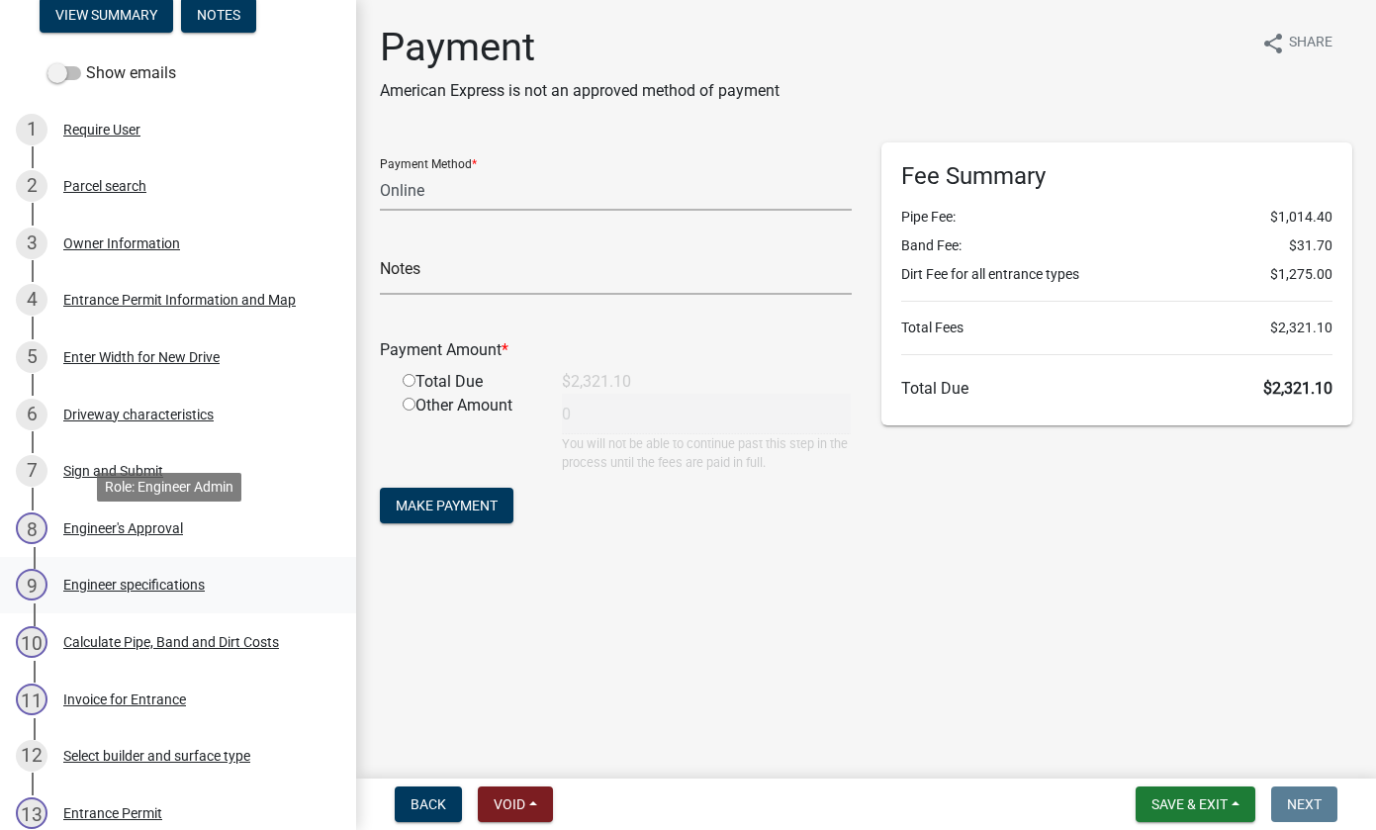
scroll to position [297, 0]
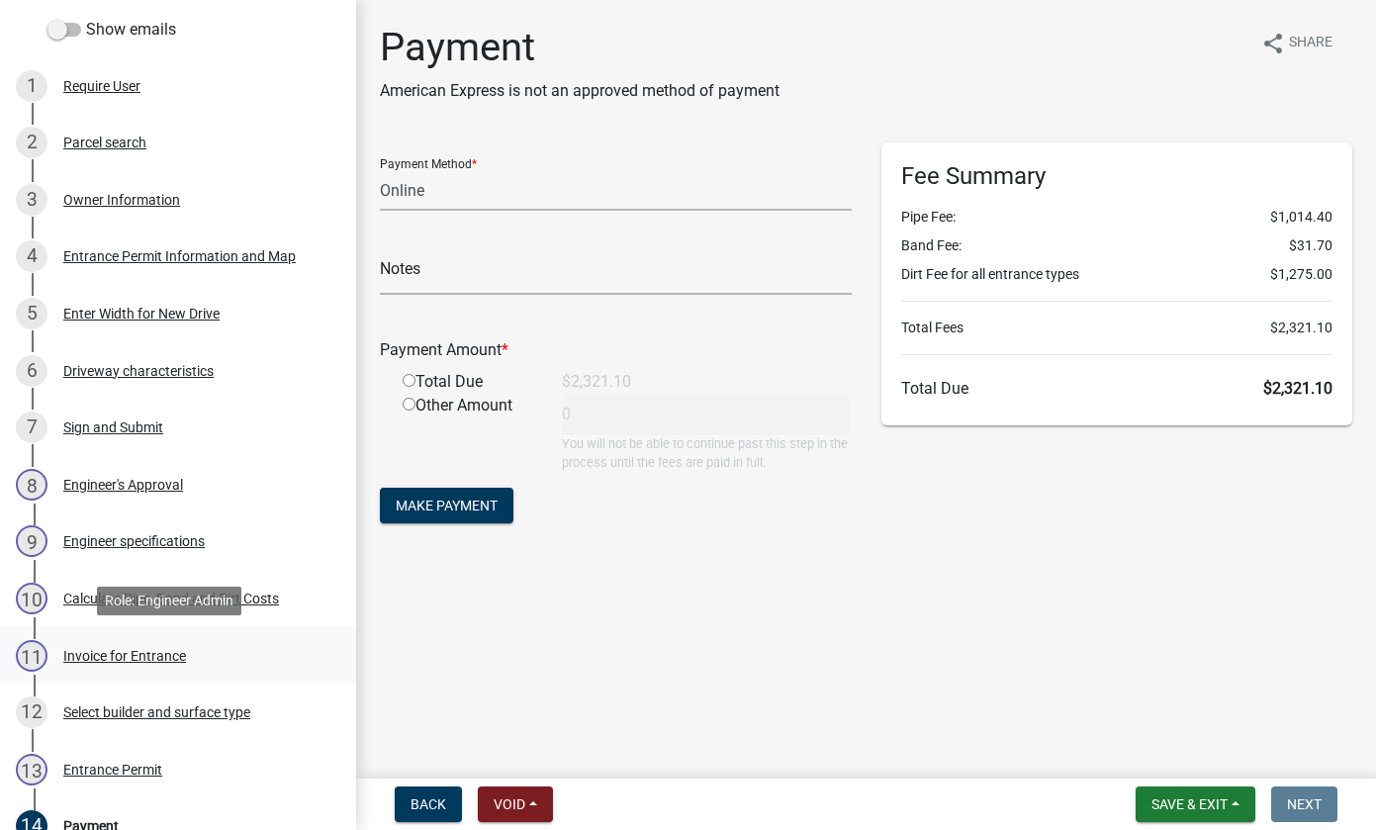
click at [114, 652] on div "Invoice for Entrance" at bounding box center [124, 656] width 123 height 14
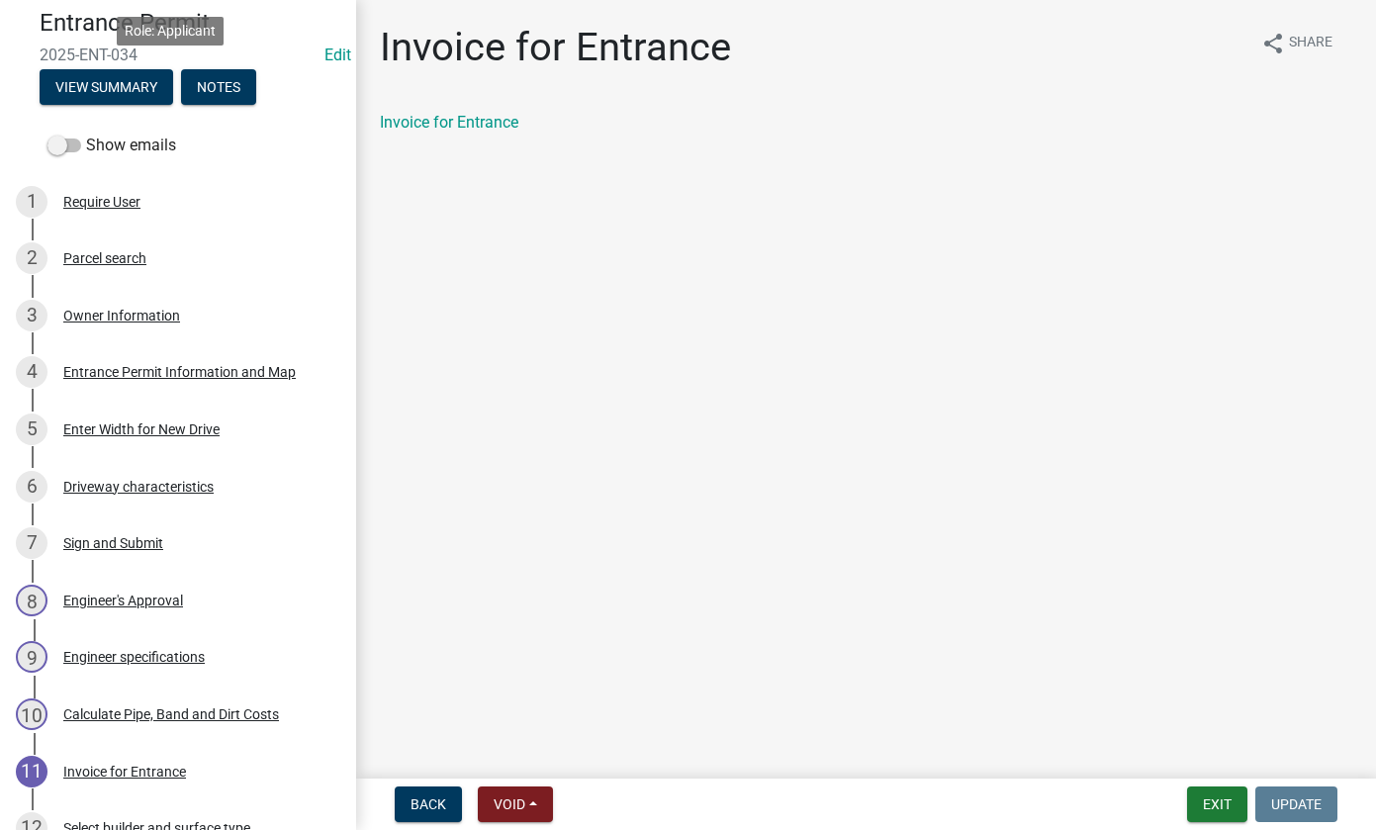
scroll to position [0, 0]
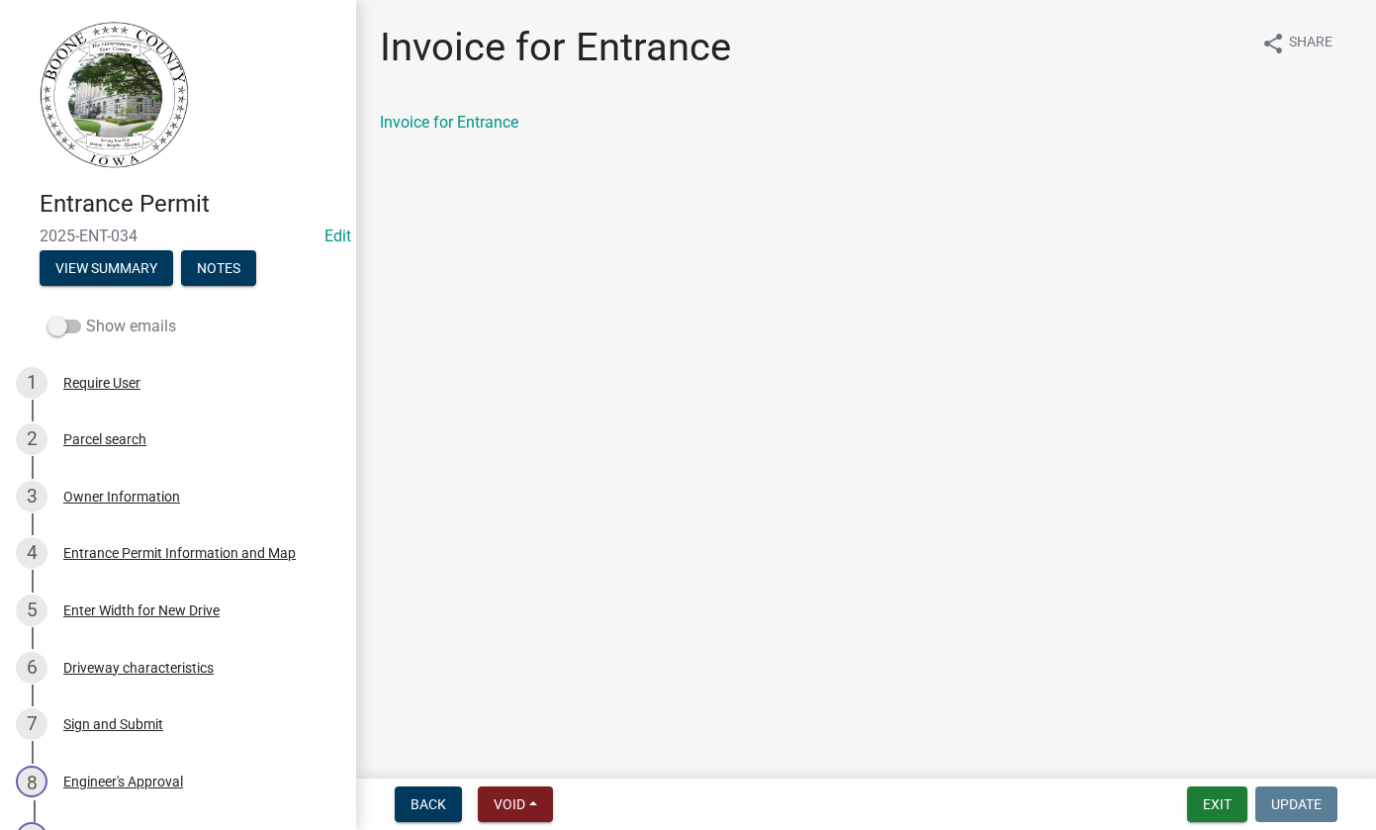
click at [67, 325] on span at bounding box center [64, 326] width 34 height 14
click at [86, 315] on input "Show emails" at bounding box center [86, 315] width 0 height 0
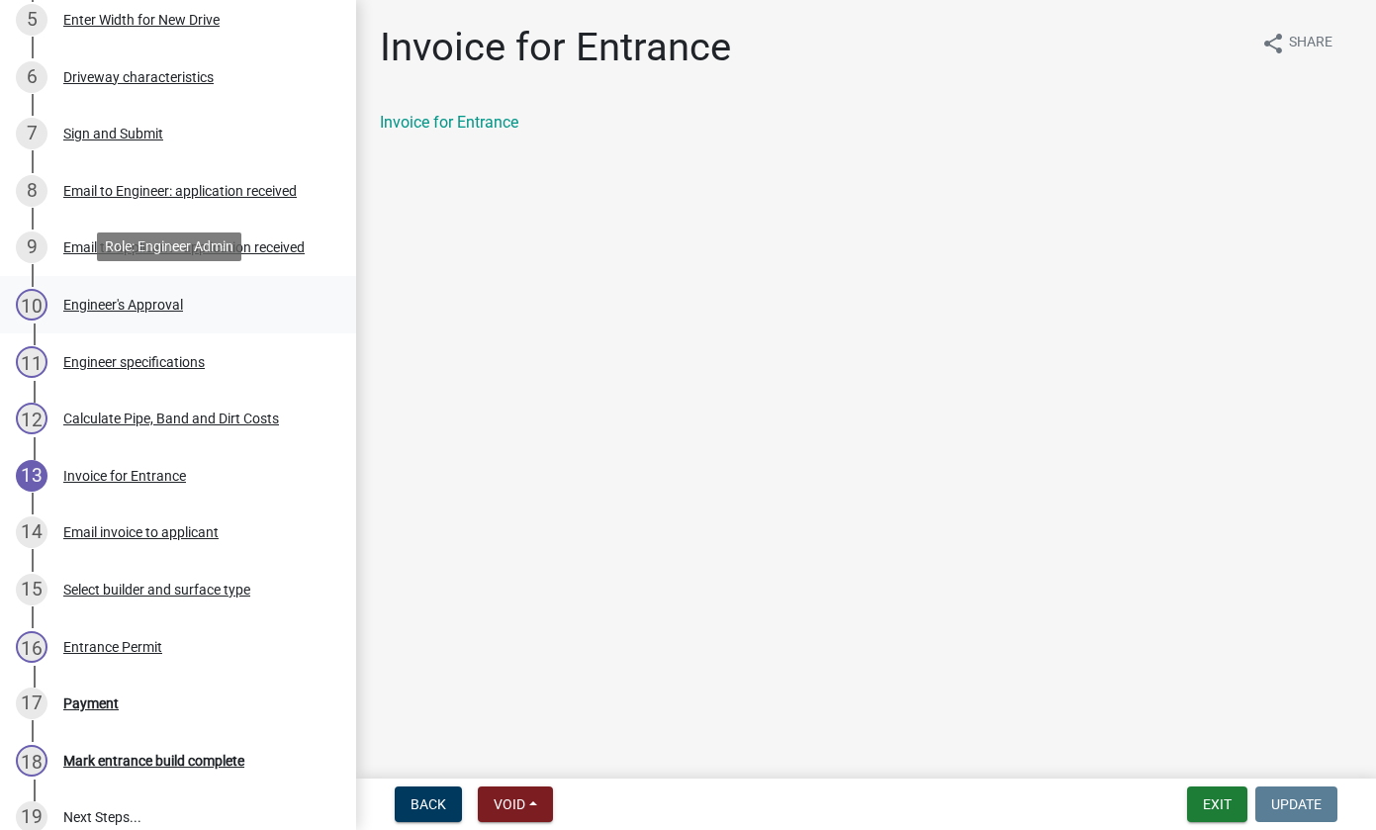
scroll to position [593, 0]
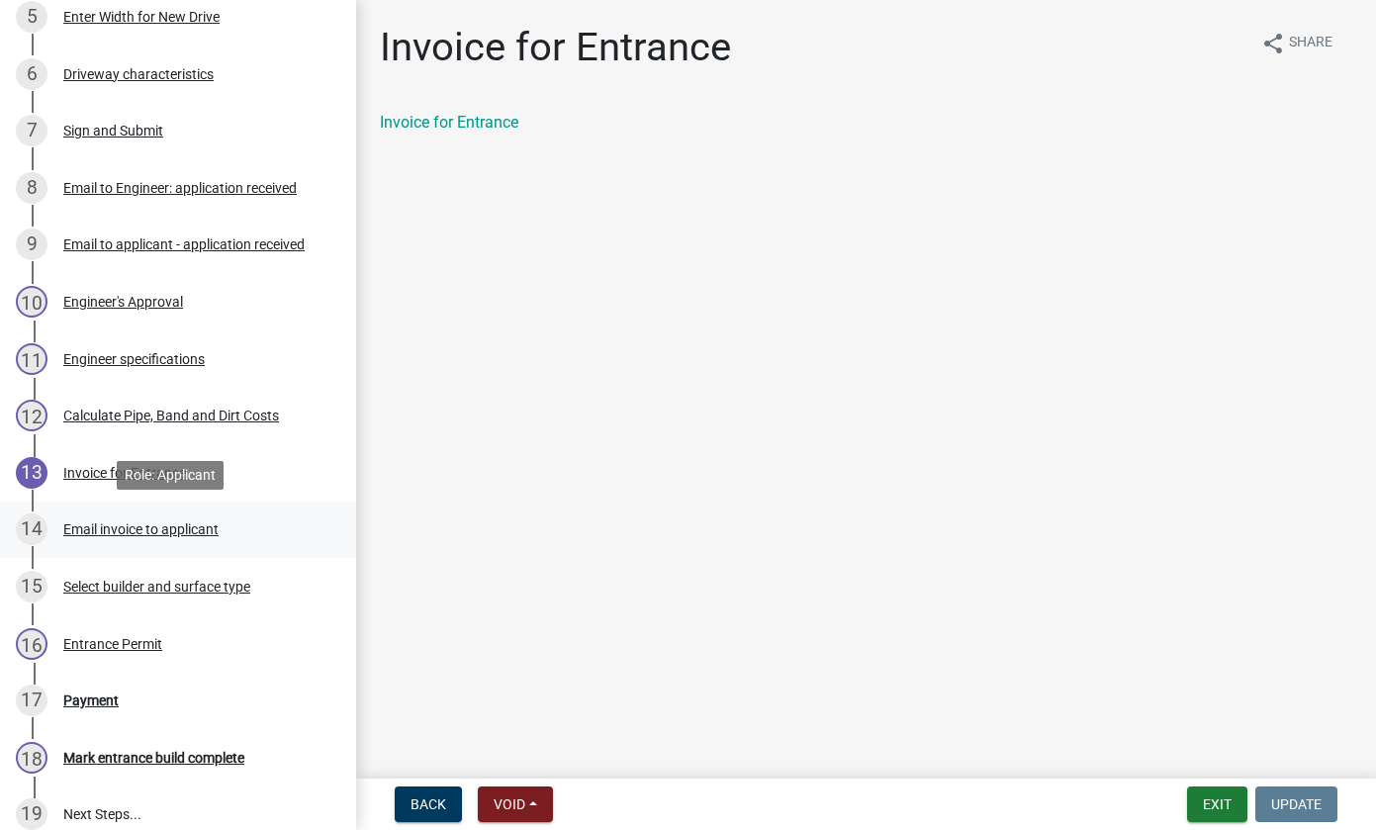
click at [126, 524] on div "Email invoice to applicant" at bounding box center [140, 529] width 155 height 14
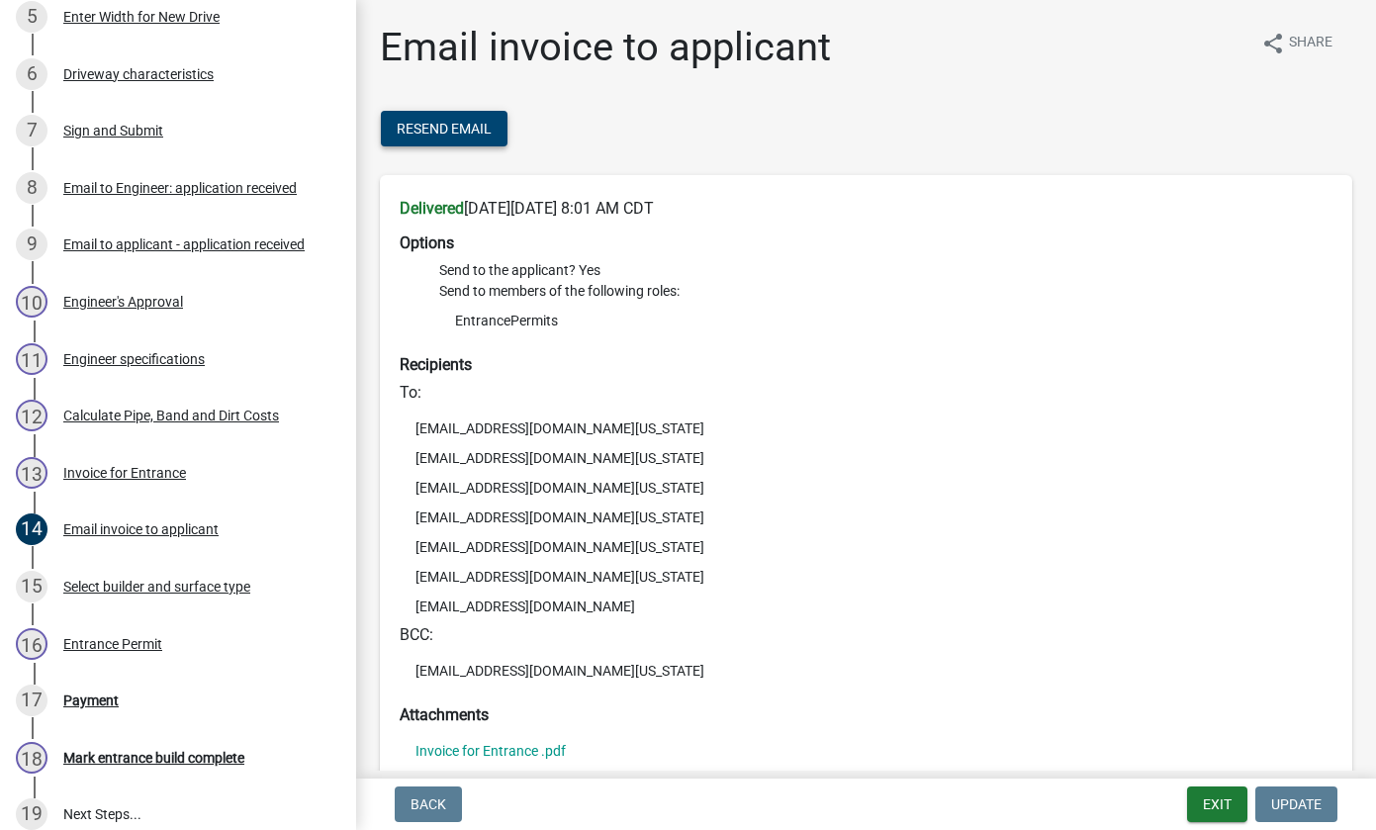
click at [429, 125] on span "Resend Email" at bounding box center [444, 129] width 95 height 16
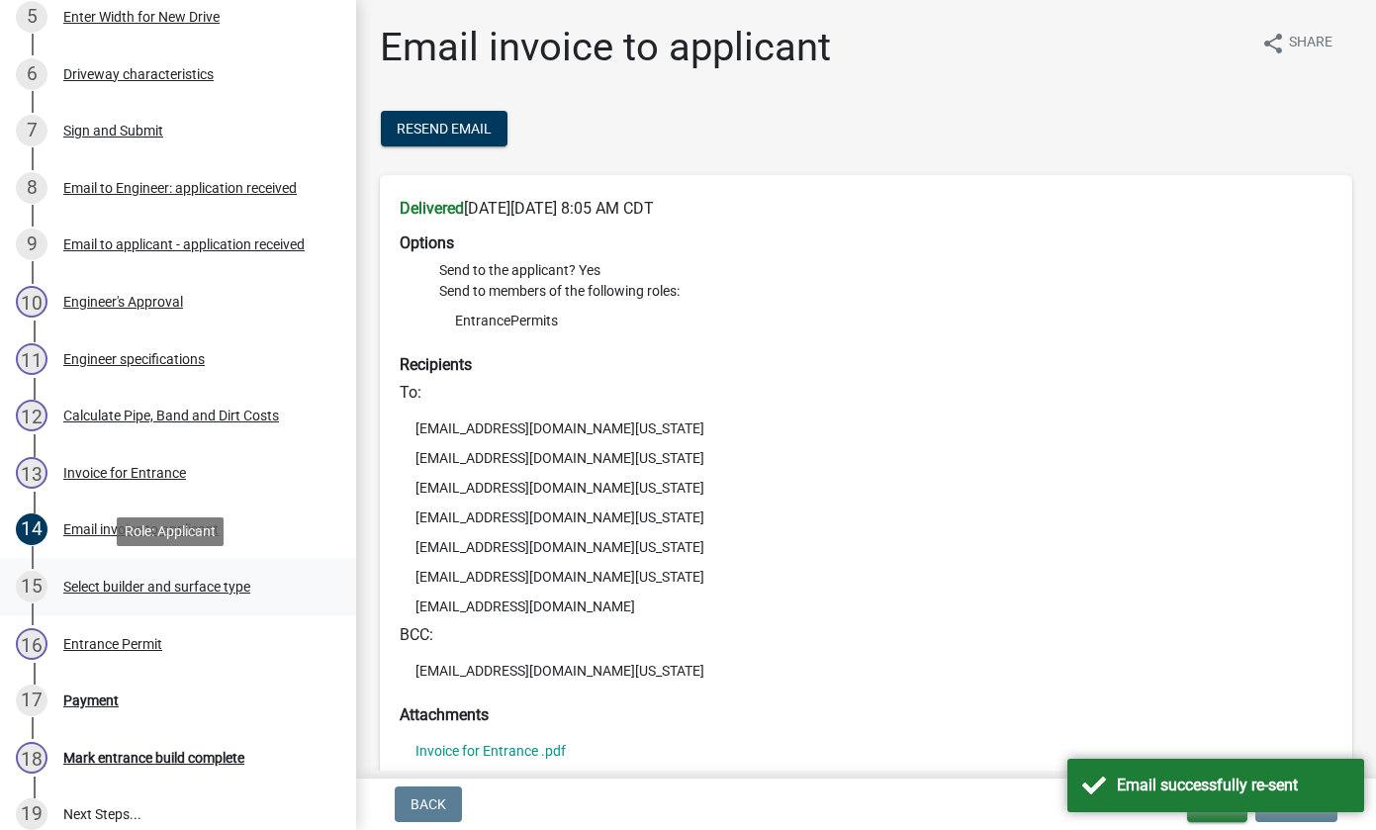
click at [97, 586] on div "Select builder and surface type" at bounding box center [156, 587] width 187 height 14
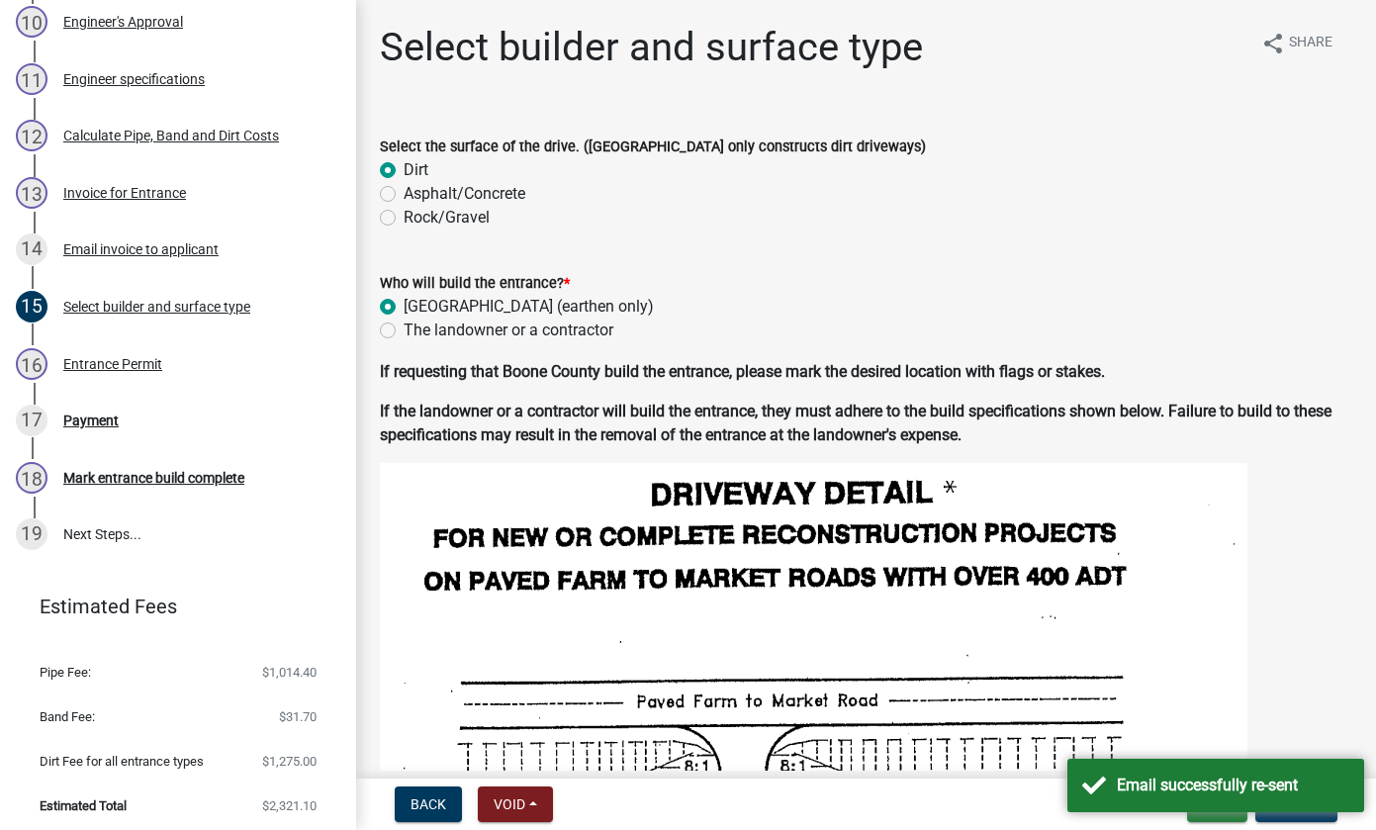
scroll to position [879, 0]
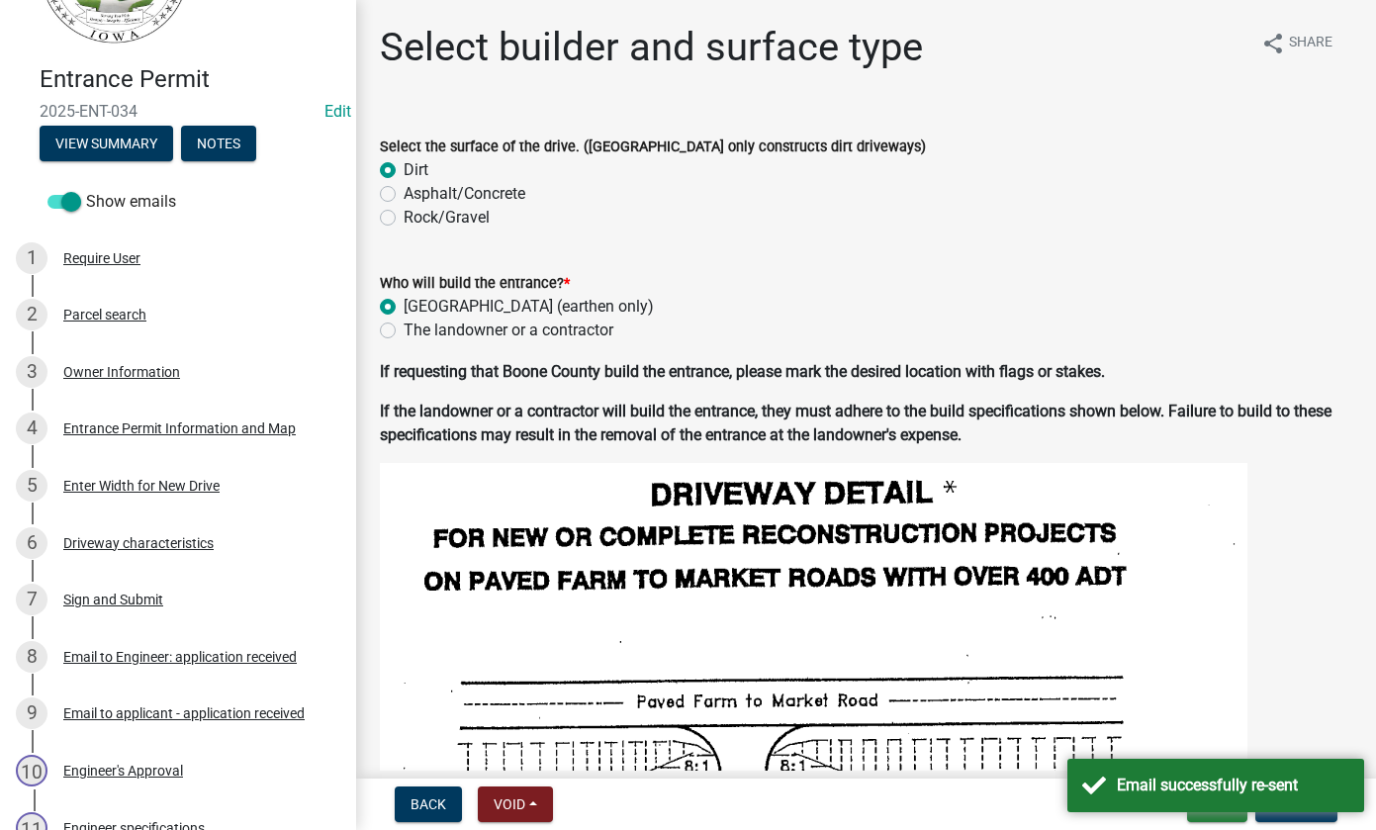
scroll to position [0, 0]
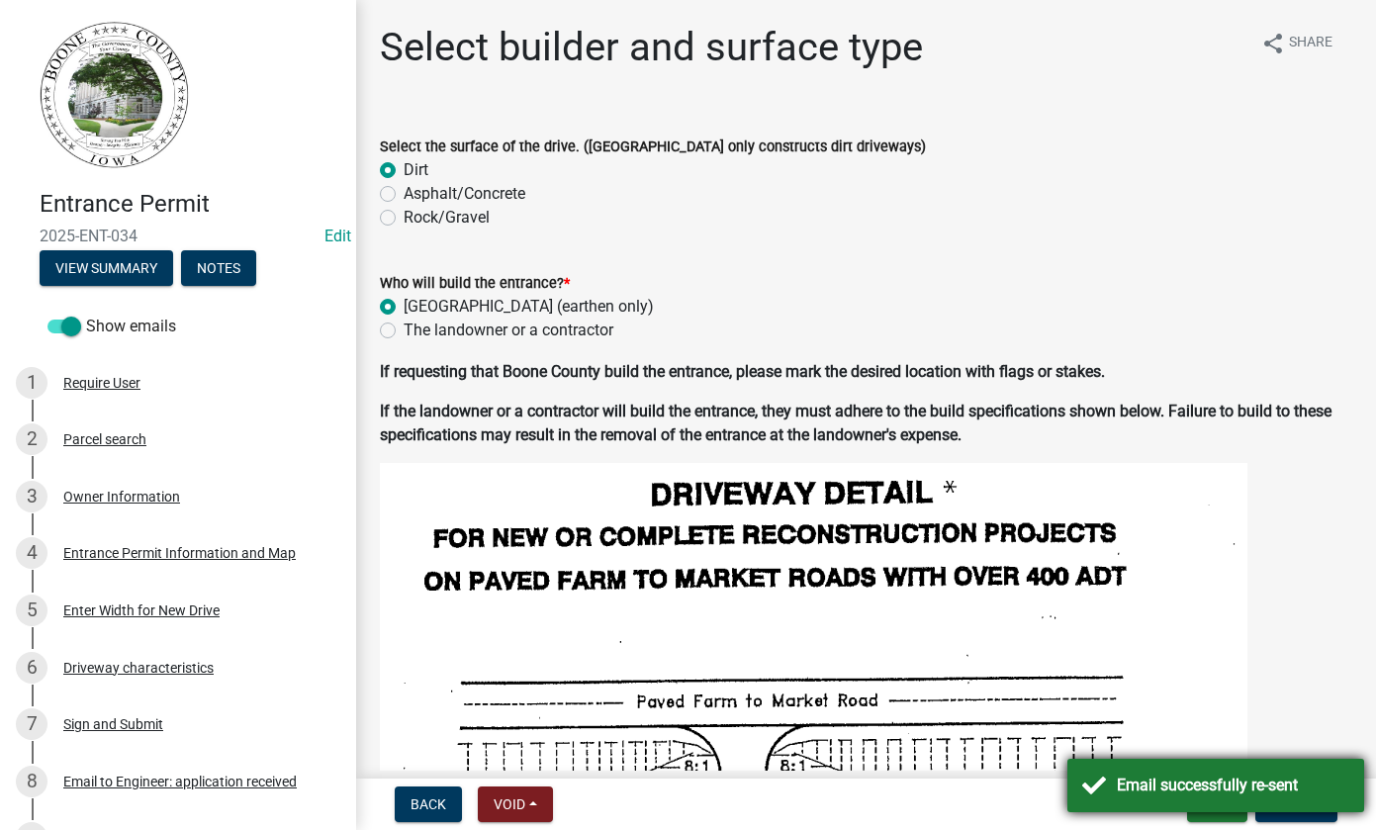
click at [1239, 775] on div "Email successfully re-sent" at bounding box center [1233, 785] width 232 height 24
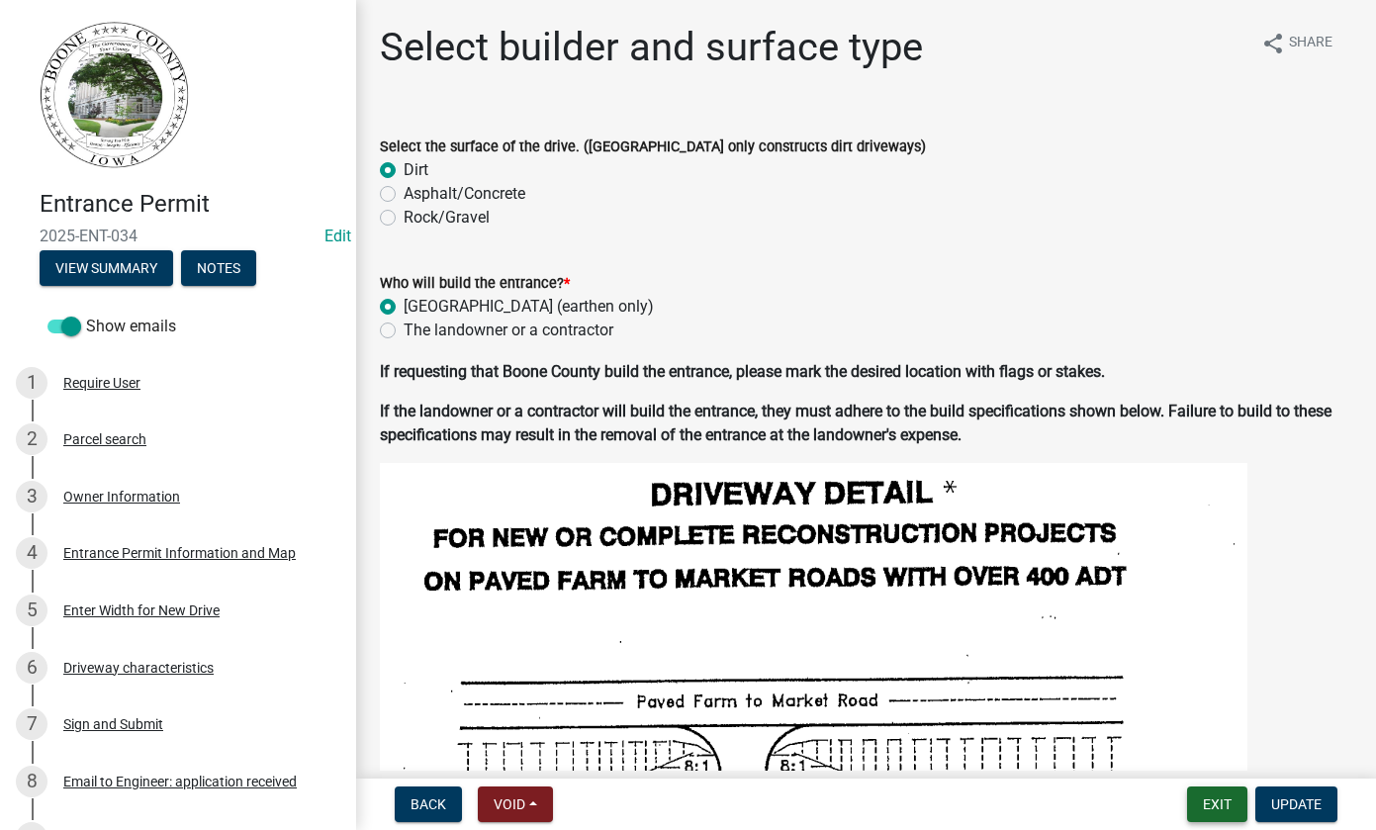
click at [1219, 801] on button "Exit" at bounding box center [1217, 804] width 60 height 36
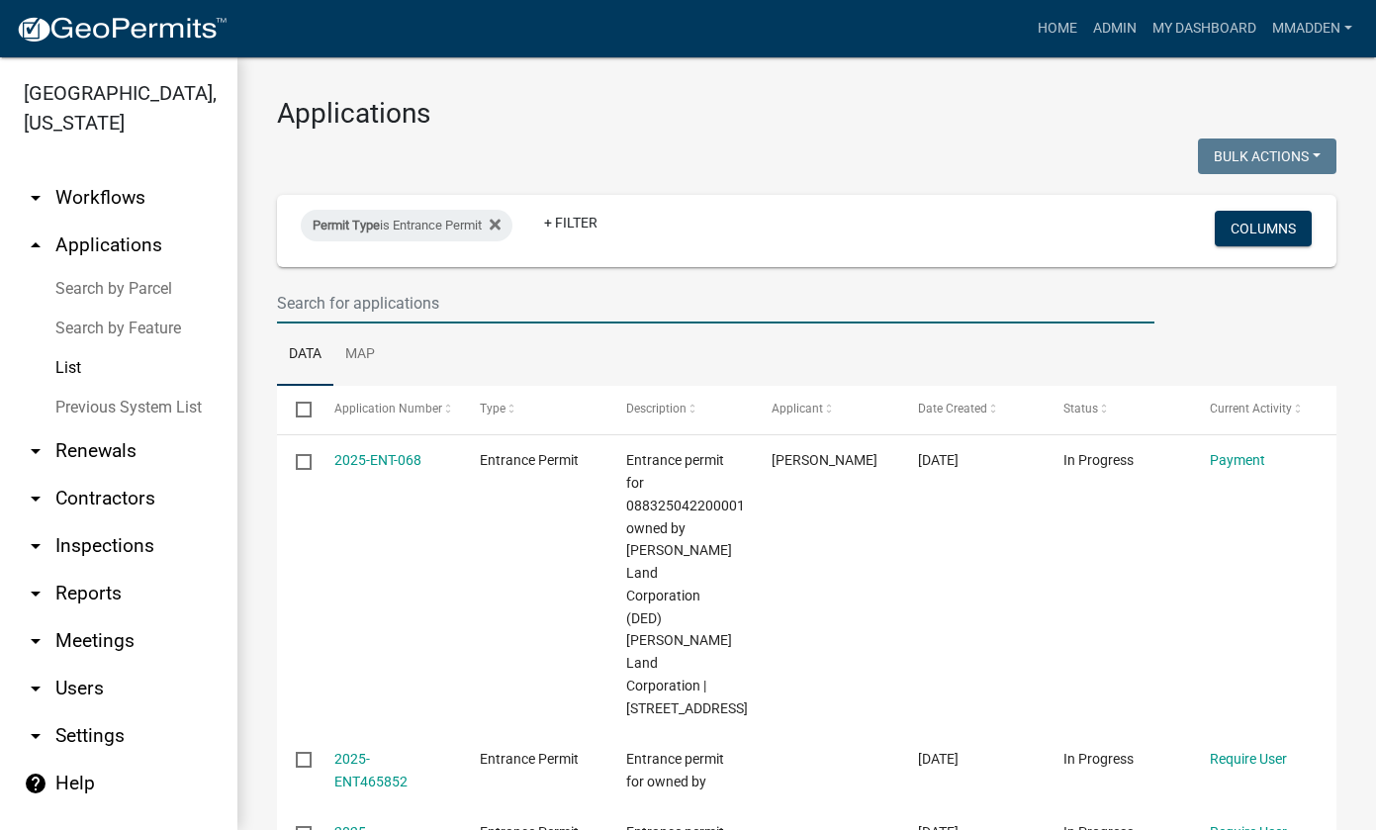
click at [382, 289] on input "text" at bounding box center [715, 303] width 877 height 41
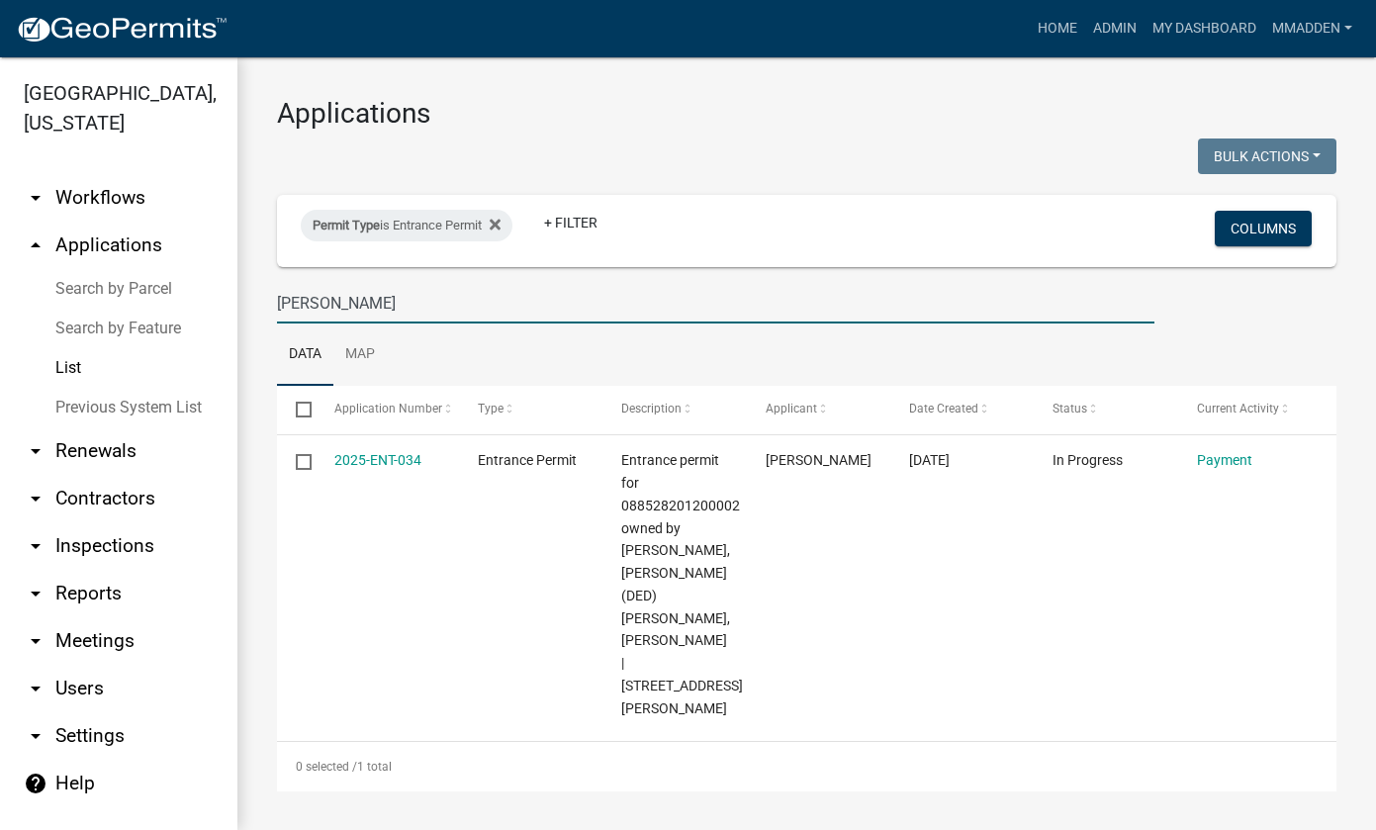
type input "[PERSON_NAME]"
drag, startPoint x: 368, startPoint y: 302, endPoint x: -29, endPoint y: 280, distance: 397.2
click at [0, 280] on html "Internet Explorer does NOT work with GeoPermits. Get a new browser for more sec…" at bounding box center [688, 415] width 1376 height 830
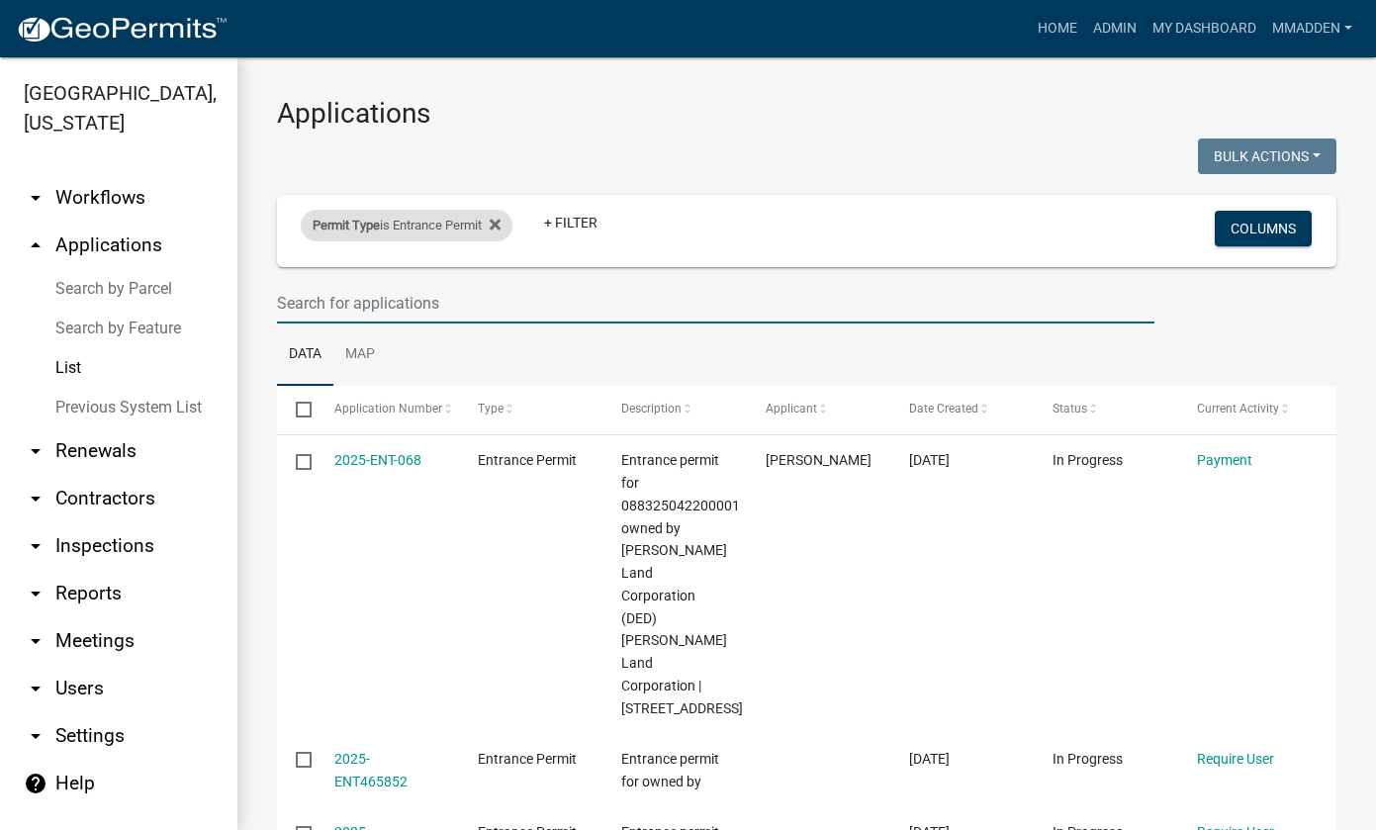
click at [447, 215] on div "Permit Type is Entrance Permit" at bounding box center [407, 226] width 212 height 32
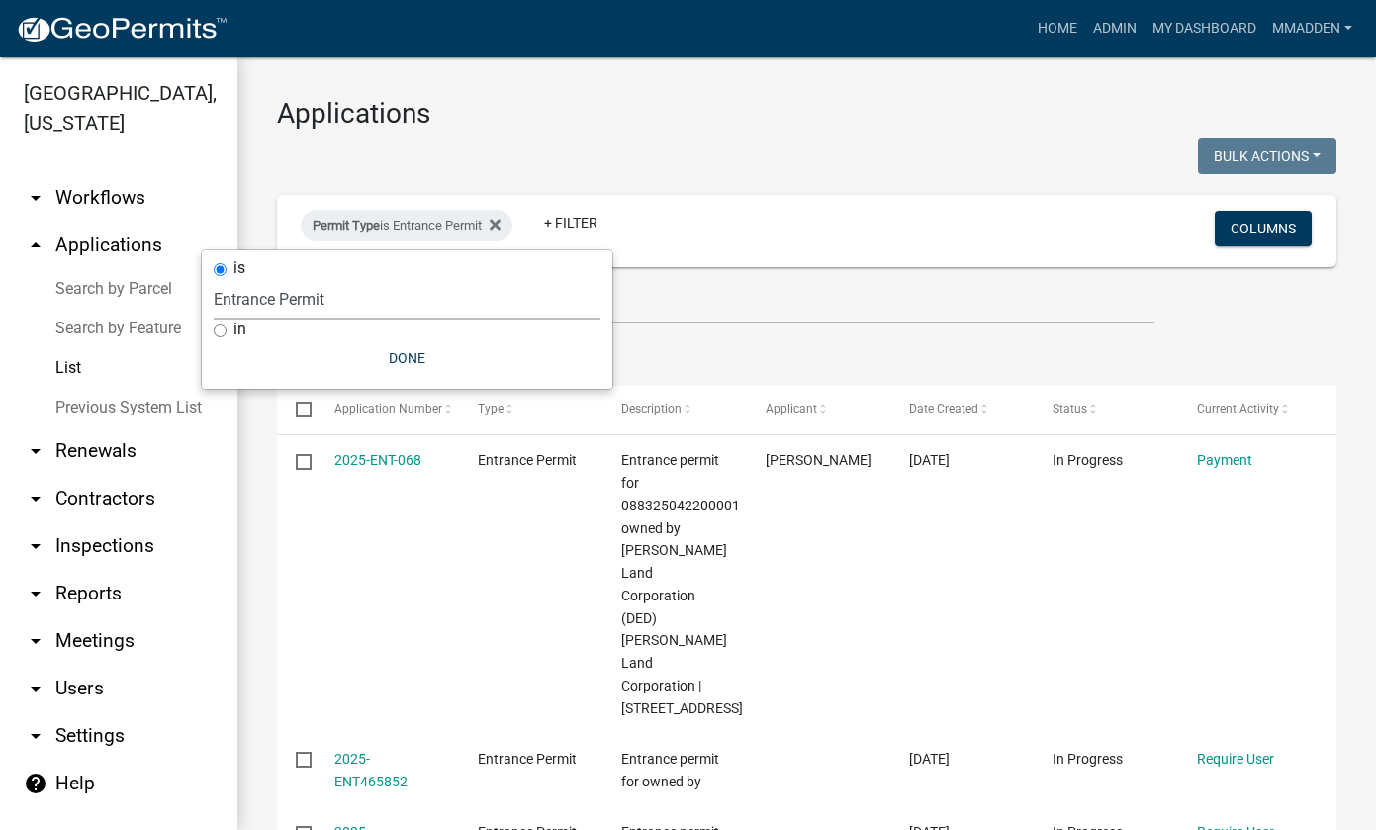
click at [310, 300] on select "Select an option 911 Address and Sign Request 911 Address City Admin Request On…" at bounding box center [407, 299] width 387 height 41
select select "0766ddd3-b333-4296-9b62-9db51a203d85"
click at [247, 279] on select "Select an option 911 Address and Sign Request 911 Address City Admin Request On…" at bounding box center [407, 299] width 387 height 41
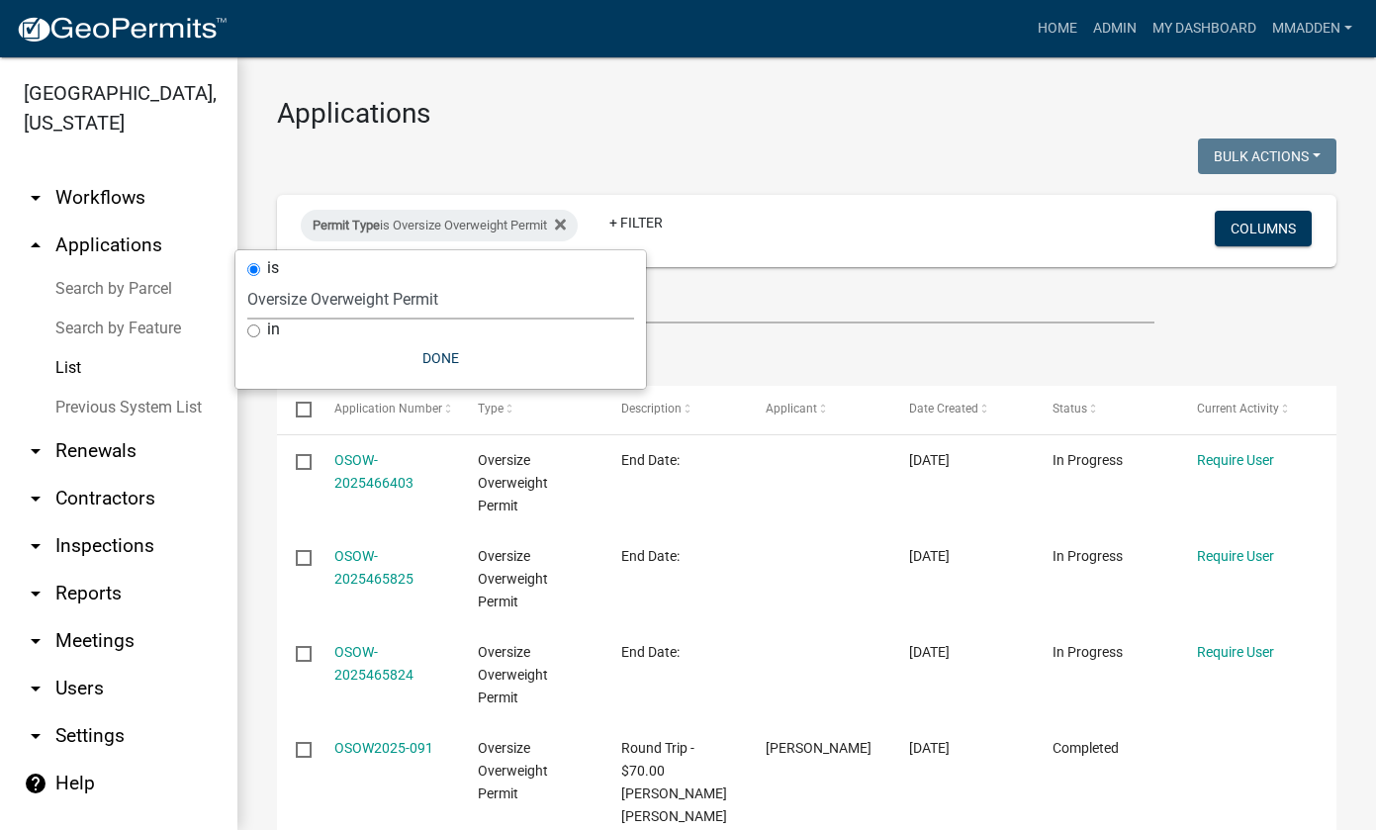
click at [840, 325] on ul "Data Map" at bounding box center [806, 354] width 1059 height 62
